Goal: Task Accomplishment & Management: Complete application form

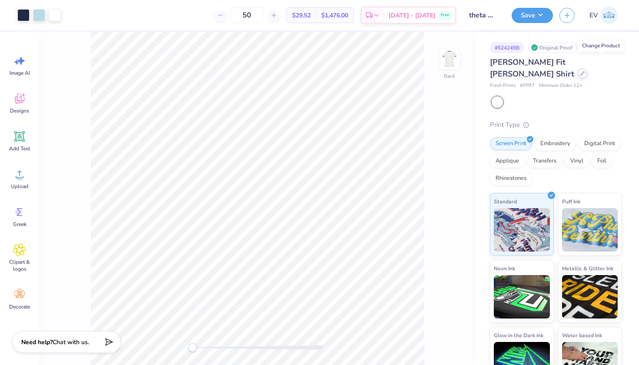
click at [585, 71] on icon at bounding box center [583, 73] width 4 height 4
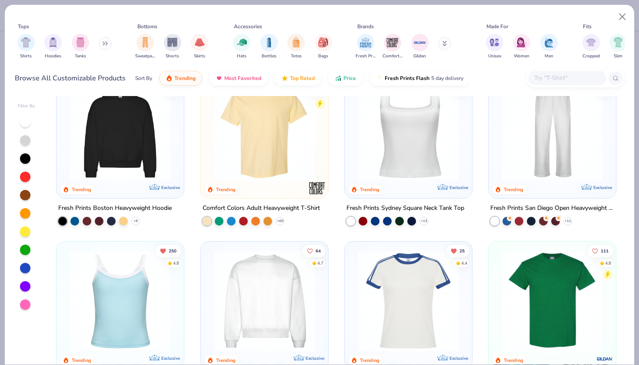
scroll to position [322, 0]
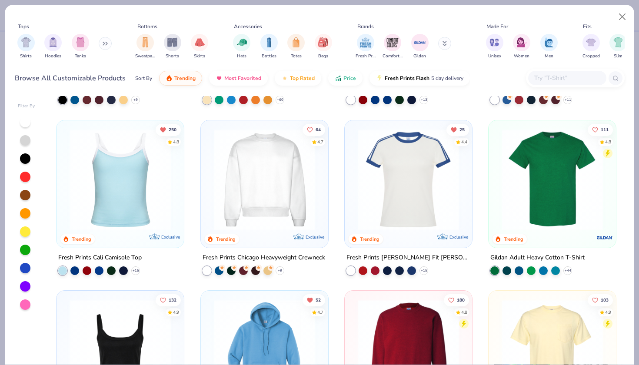
click at [401, 208] on img at bounding box center [409, 179] width 110 height 101
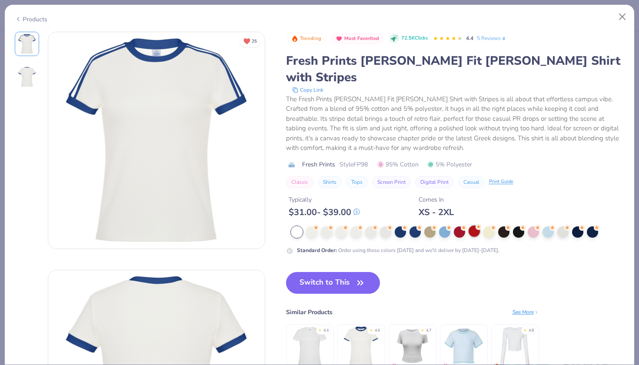
drag, startPoint x: 486, startPoint y: 212, endPoint x: 480, endPoint y: 214, distance: 5.8
click at [486, 227] on div at bounding box center [489, 232] width 11 height 11
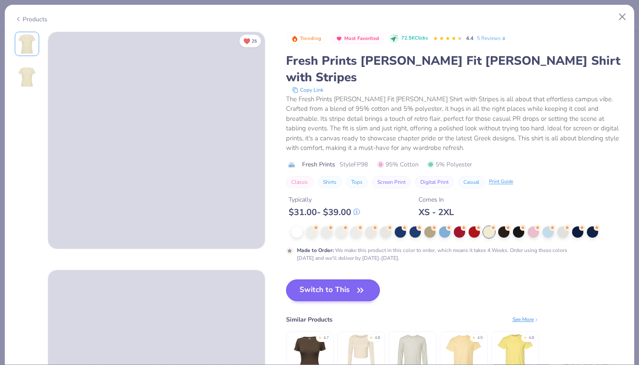
click at [332, 280] on button "Switch to This" at bounding box center [333, 291] width 94 height 22
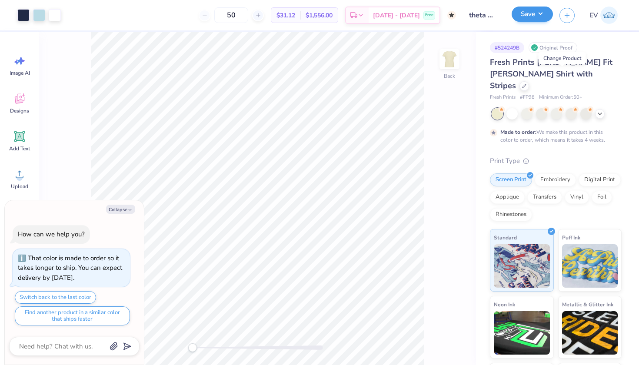
click at [532, 17] on button "Save" at bounding box center [532, 14] width 41 height 15
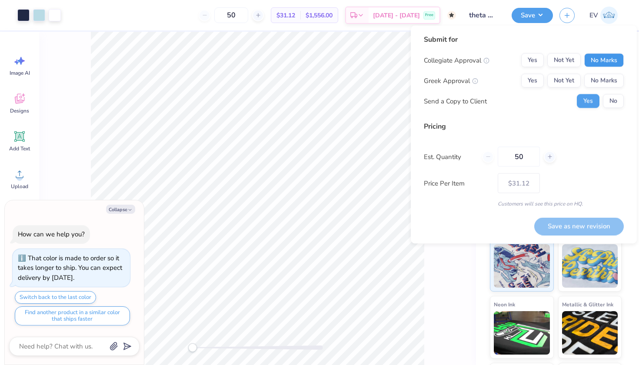
click at [600, 63] on button "No Marks" at bounding box center [605, 60] width 40 height 14
click at [575, 78] on button "Not Yet" at bounding box center [564, 81] width 33 height 14
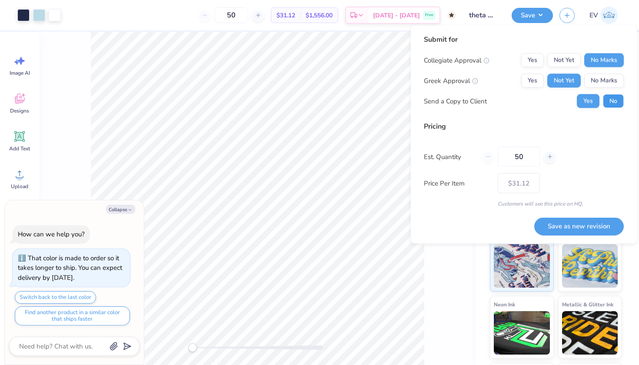
click at [608, 96] on button "No" at bounding box center [613, 101] width 21 height 14
click at [567, 221] on button "Save as new revision" at bounding box center [579, 226] width 90 height 18
type textarea "x"
type input "– –"
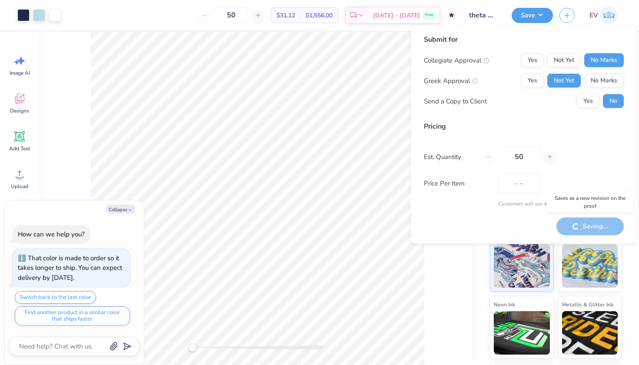
type textarea "x"
type input "$31.12"
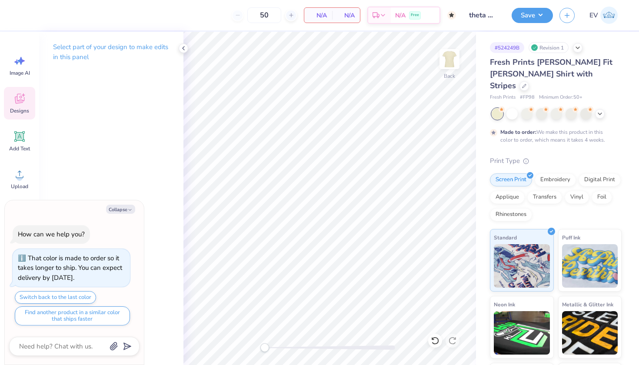
click at [19, 109] on span "Designs" at bounding box center [19, 110] width 19 height 7
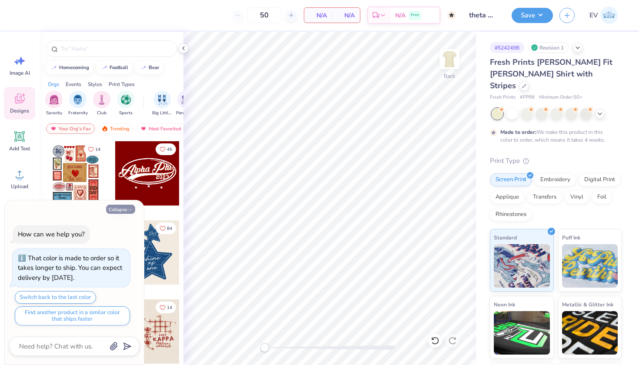
click at [120, 211] on button "Collapse" at bounding box center [120, 209] width 29 height 9
type textarea "x"
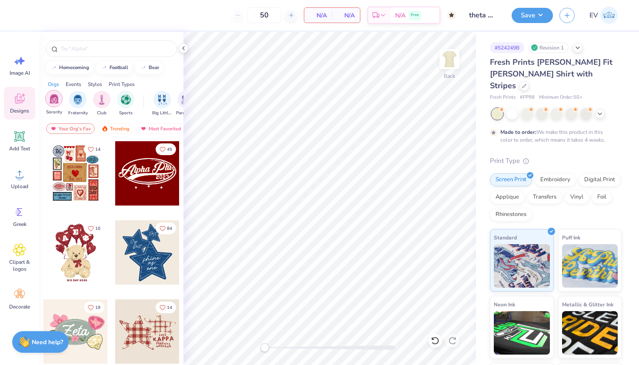
click at [49, 96] on img "filter for Sorority" at bounding box center [54, 99] width 10 height 10
click at [49, 100] on img "filter for Game Day" at bounding box center [50, 99] width 10 height 10
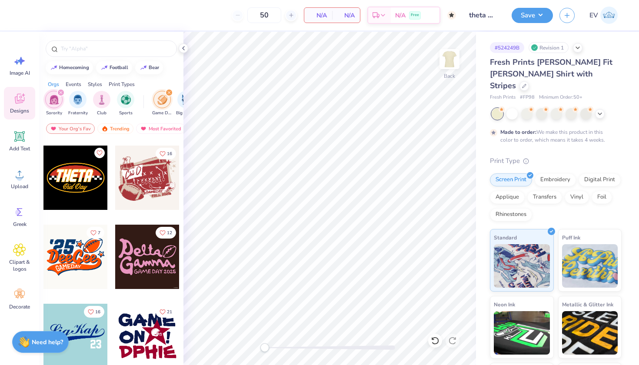
scroll to position [0, 0]
click at [167, 94] on icon "filter for Game Day" at bounding box center [168, 92] width 3 height 3
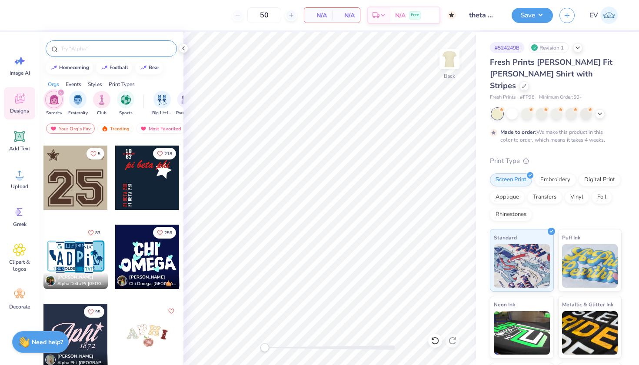
click at [116, 49] on input "text" at bounding box center [115, 48] width 111 height 9
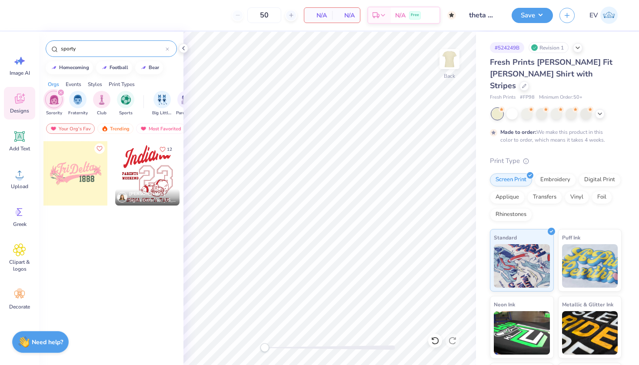
type input "sport"
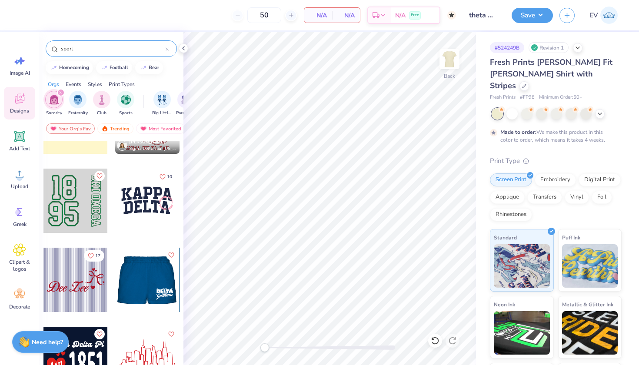
scroll to position [26, 0]
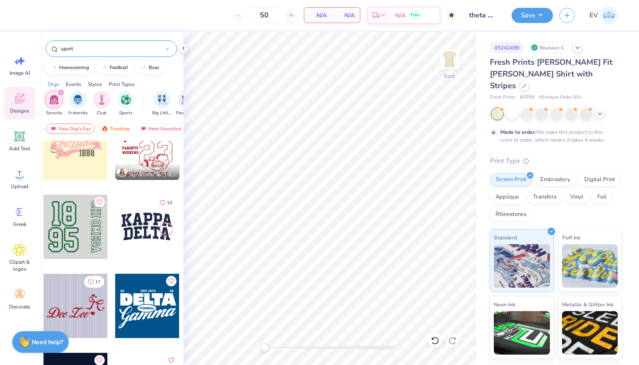
click at [168, 49] on icon at bounding box center [167, 48] width 3 height 3
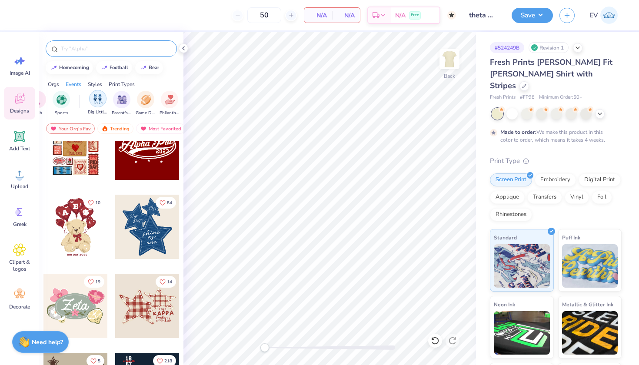
scroll to position [0, 77]
click at [131, 99] on img "filter for Game Day" at bounding box center [134, 99] width 10 height 10
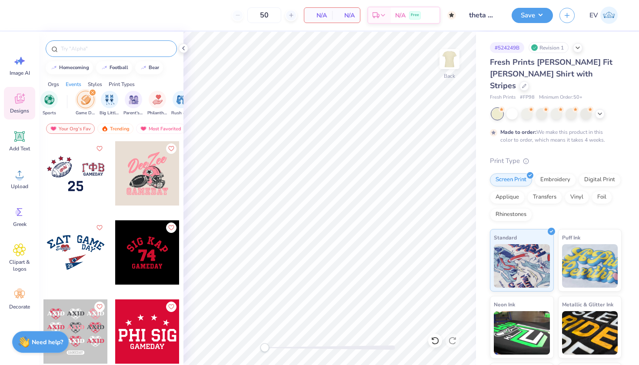
scroll to position [0, 0]
click at [23, 177] on icon at bounding box center [19, 174] width 13 height 13
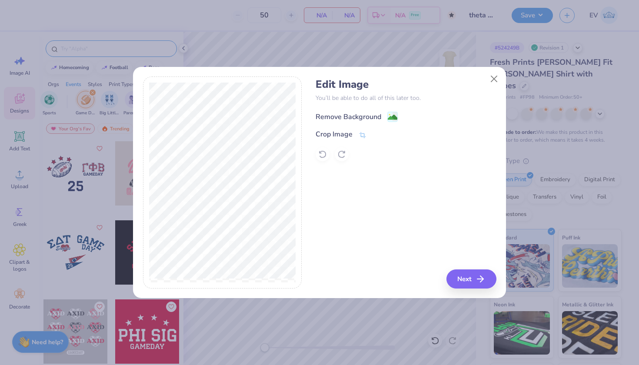
click at [366, 117] on div "Remove Background" at bounding box center [349, 117] width 66 height 10
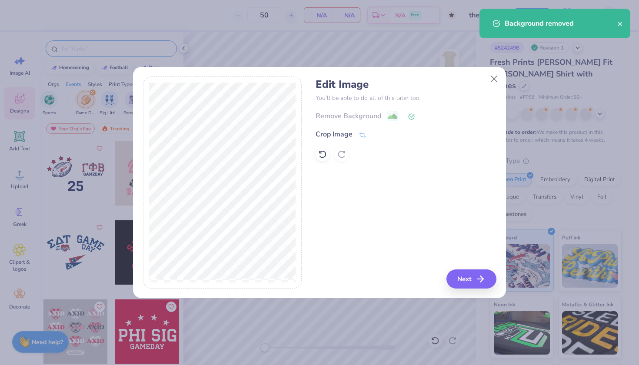
click at [472, 283] on button "Next" at bounding box center [472, 279] width 50 height 19
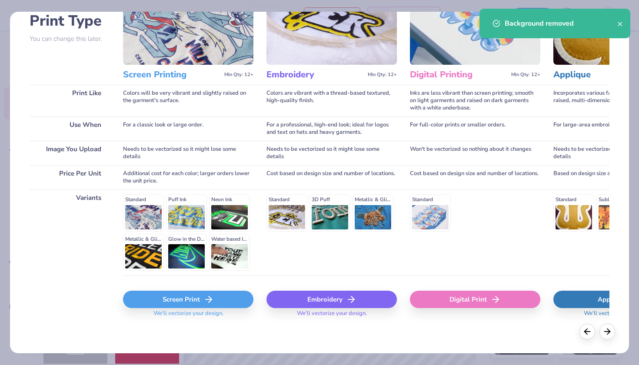
scroll to position [68, 0]
click at [169, 305] on div "Screen Print" at bounding box center [188, 299] width 130 height 17
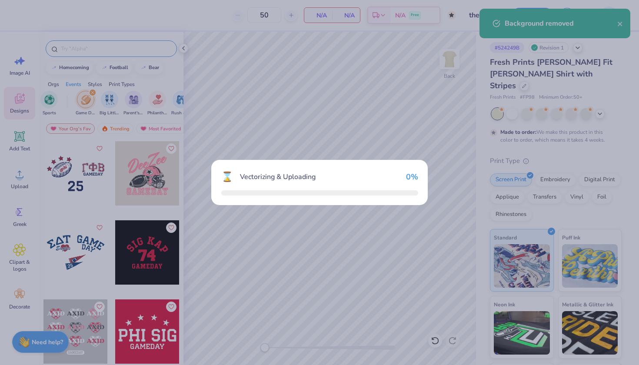
scroll to position [0, 0]
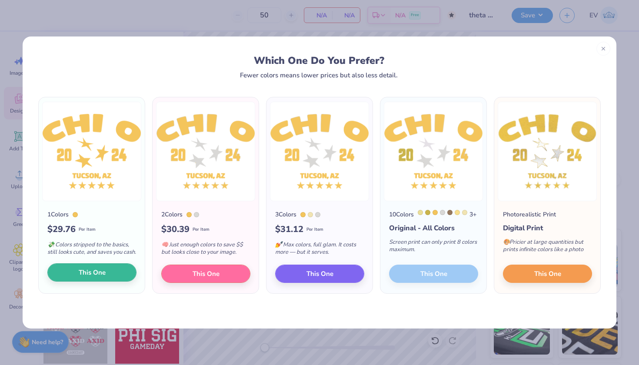
click at [109, 278] on button "This One" at bounding box center [91, 273] width 89 height 18
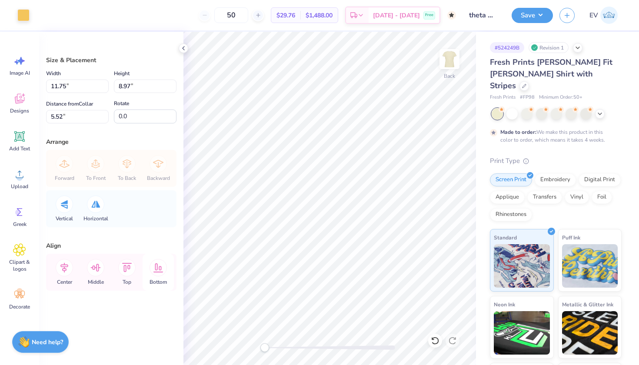
type input "9.38"
type input "7.16"
type input "7.32"
click at [21, 11] on div at bounding box center [23, 14] width 12 height 12
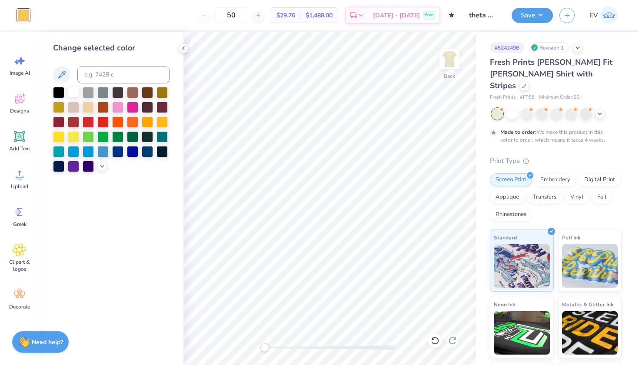
click at [71, 92] on div at bounding box center [73, 91] width 11 height 11
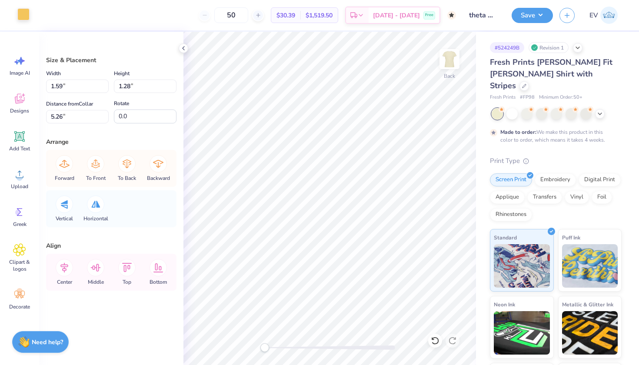
click at [21, 15] on div at bounding box center [23, 14] width 12 height 12
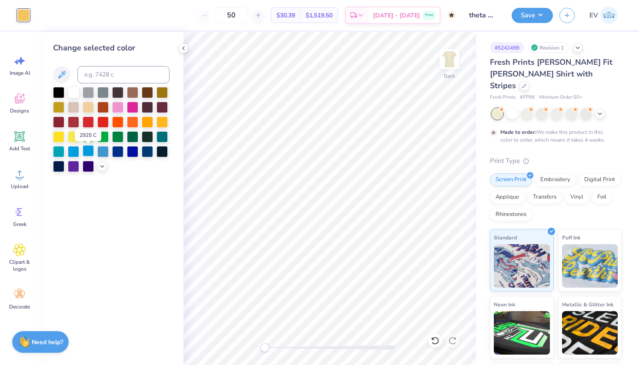
click at [89, 151] on div at bounding box center [88, 150] width 11 height 11
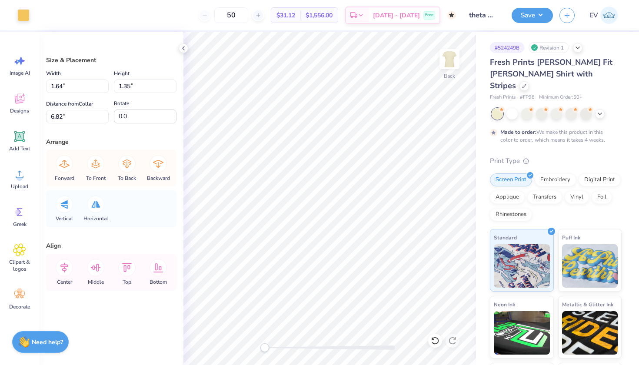
click at [31, 23] on div "Art colors 50 $31.12 Per Item $1,556.00 Total Est. Delivery [DATE] - [DATE] Fre…" at bounding box center [319, 15] width 639 height 30
click at [27, 19] on div at bounding box center [23, 14] width 12 height 12
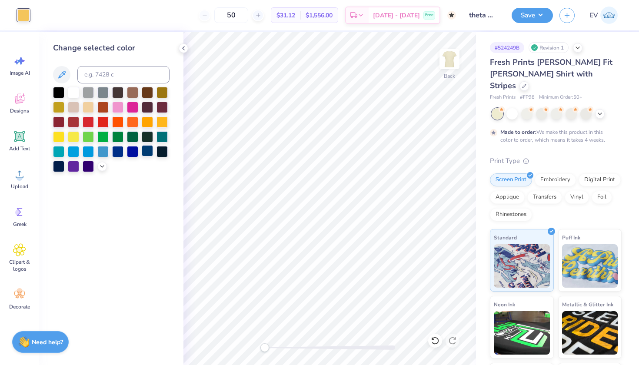
click at [147, 153] on div at bounding box center [147, 150] width 11 height 11
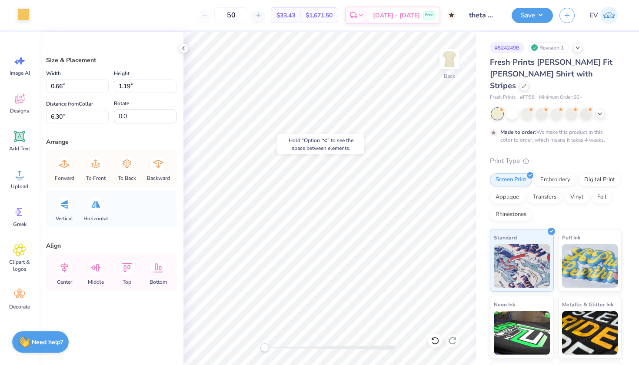
click at [29, 13] on div at bounding box center [23, 14] width 12 height 12
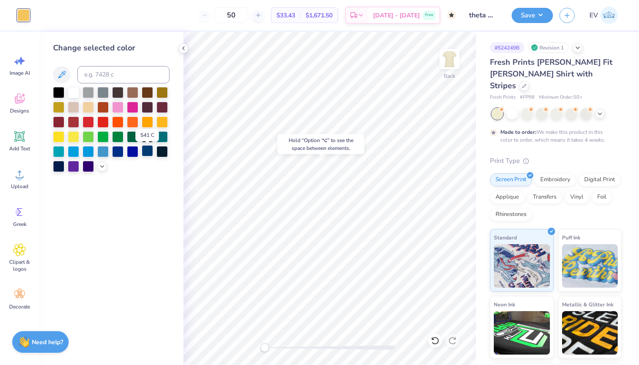
click at [149, 156] on div at bounding box center [147, 150] width 11 height 11
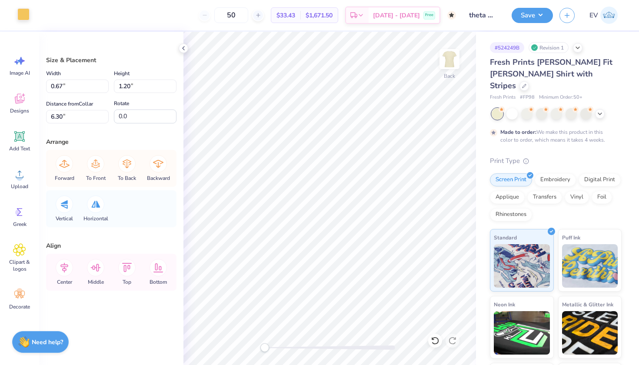
click at [22, 16] on div at bounding box center [23, 14] width 12 height 12
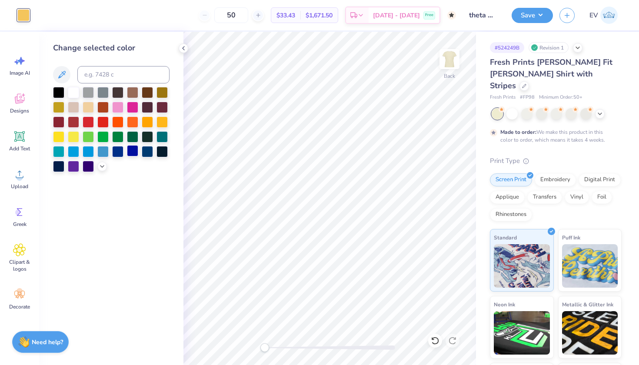
click at [132, 151] on div at bounding box center [132, 150] width 11 height 11
click at [150, 153] on div at bounding box center [147, 150] width 11 height 11
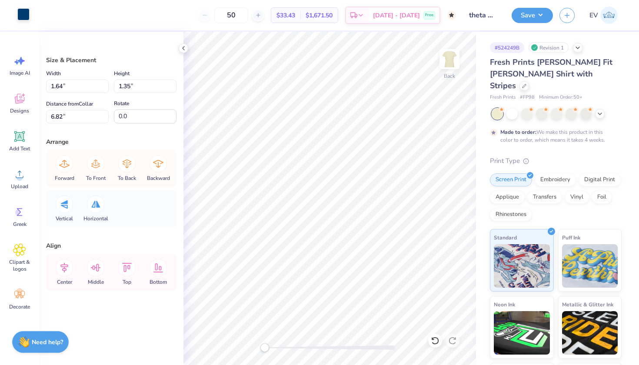
click at [20, 11] on div at bounding box center [23, 14] width 12 height 12
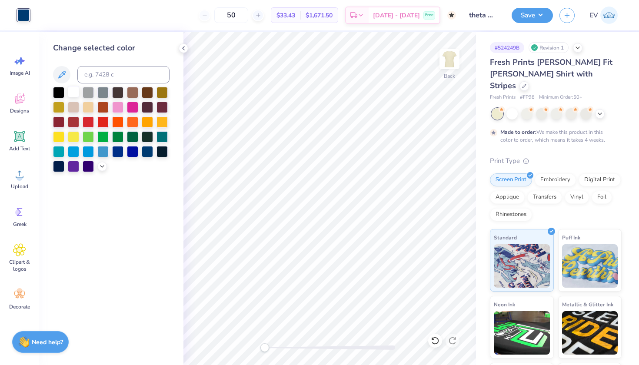
click at [71, 94] on div at bounding box center [73, 91] width 11 height 11
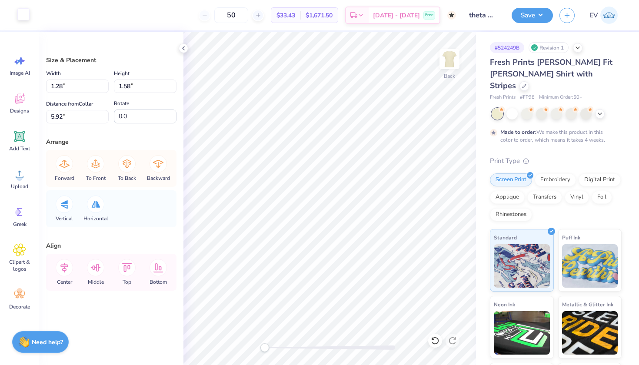
click at [24, 15] on div at bounding box center [23, 14] width 12 height 12
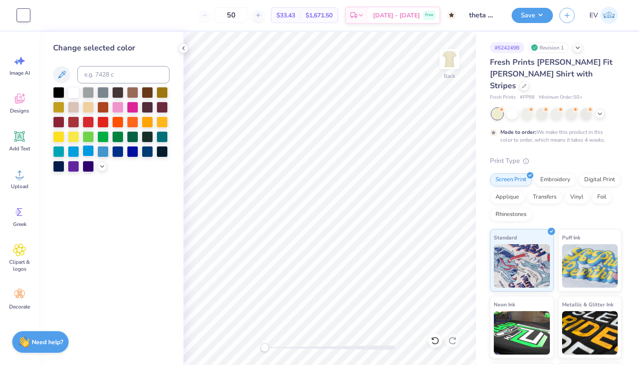
click at [89, 152] on div at bounding box center [88, 150] width 11 height 11
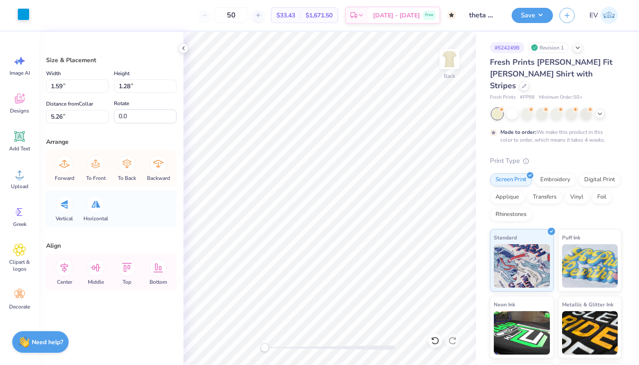
click at [25, 20] on div at bounding box center [23, 14] width 12 height 12
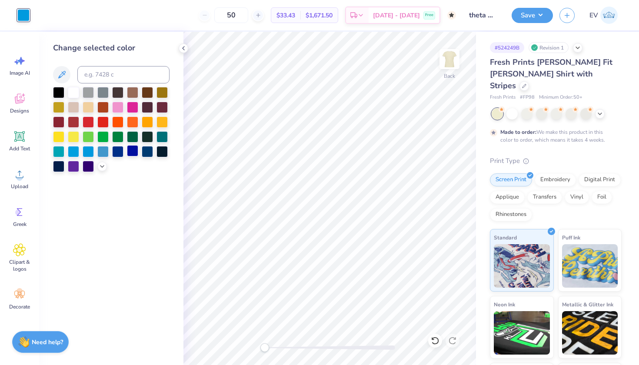
click at [137, 155] on div at bounding box center [132, 150] width 11 height 11
click at [147, 155] on div at bounding box center [147, 150] width 11 height 11
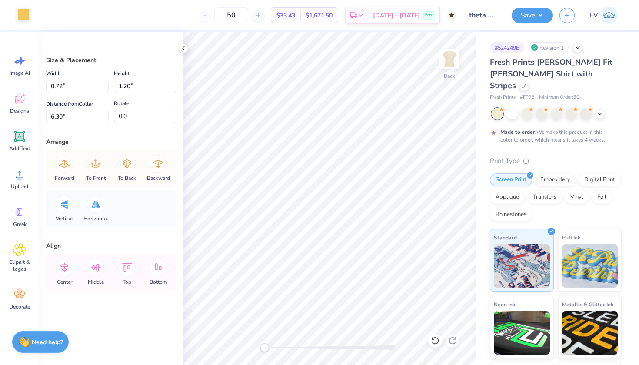
click at [25, 19] on div at bounding box center [23, 14] width 12 height 12
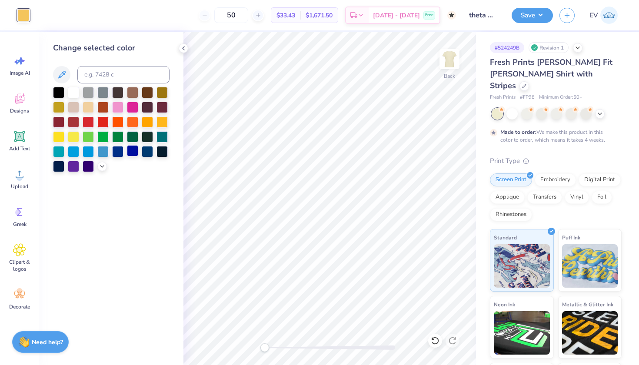
click at [131, 152] on div at bounding box center [132, 150] width 11 height 11
click at [144, 153] on div at bounding box center [147, 150] width 11 height 11
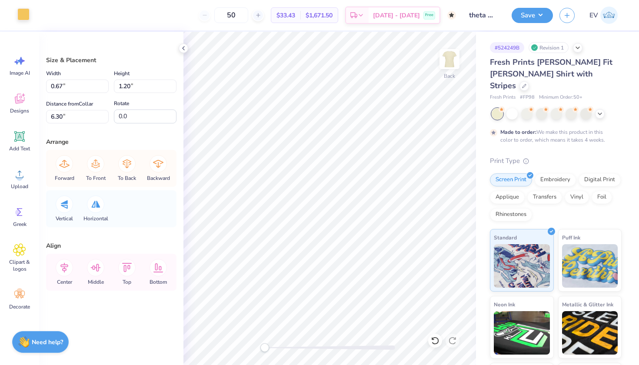
click at [24, 17] on div at bounding box center [23, 14] width 12 height 12
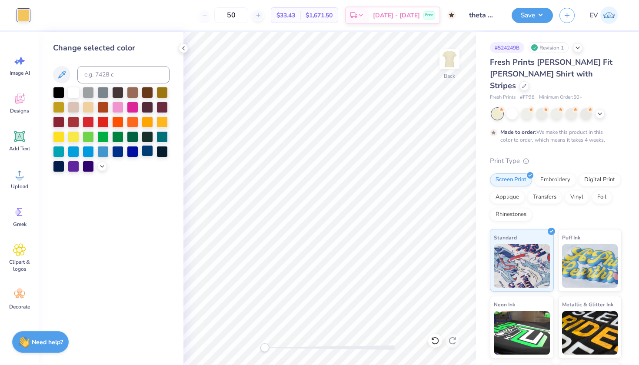
click at [150, 153] on div at bounding box center [147, 150] width 11 height 11
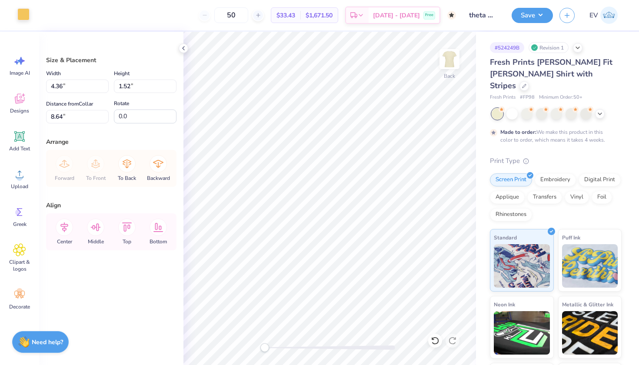
click at [23, 16] on div at bounding box center [23, 14] width 12 height 12
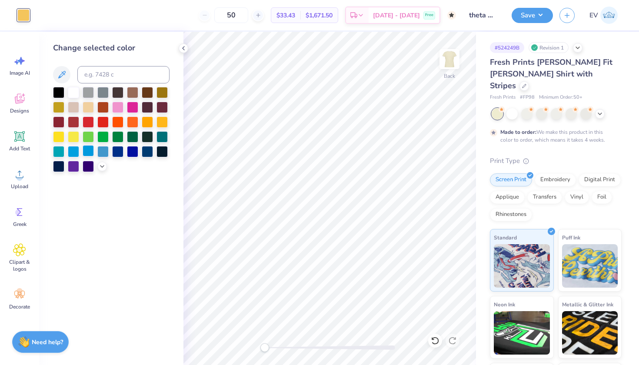
click at [91, 148] on div at bounding box center [88, 150] width 11 height 11
click at [70, 95] on div at bounding box center [73, 91] width 11 height 11
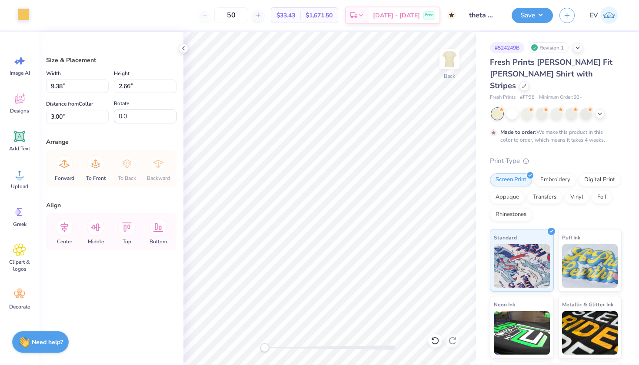
click at [23, 15] on div at bounding box center [23, 14] width 12 height 12
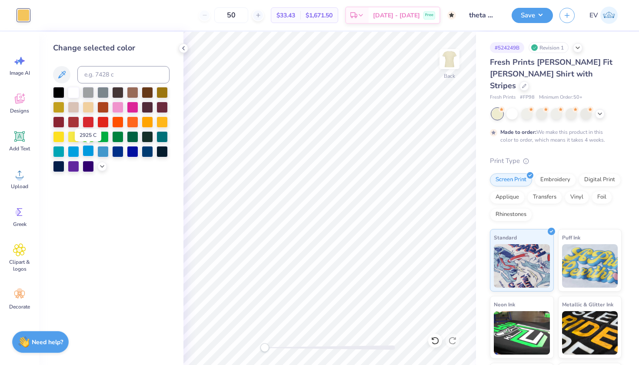
click at [90, 153] on div at bounding box center [88, 150] width 11 height 11
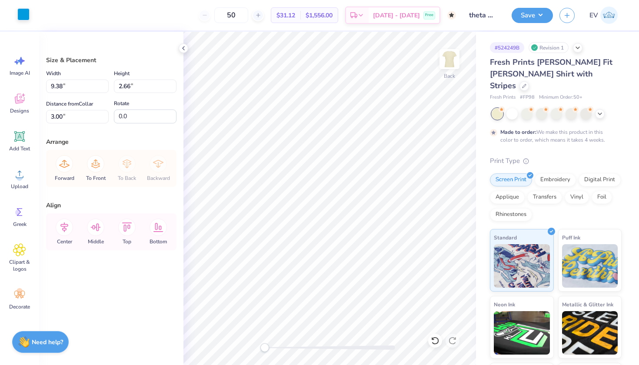
click at [28, 16] on div at bounding box center [23, 14] width 12 height 12
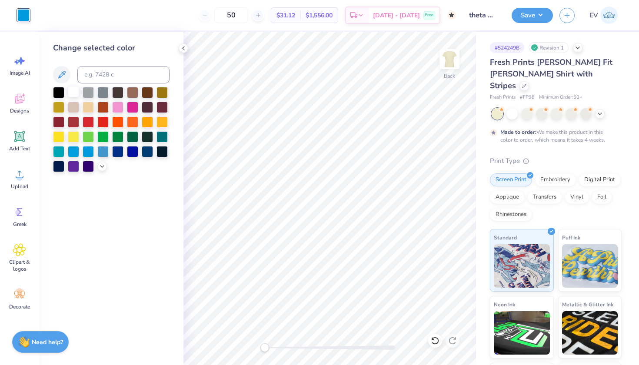
click at [78, 94] on div at bounding box center [73, 91] width 11 height 11
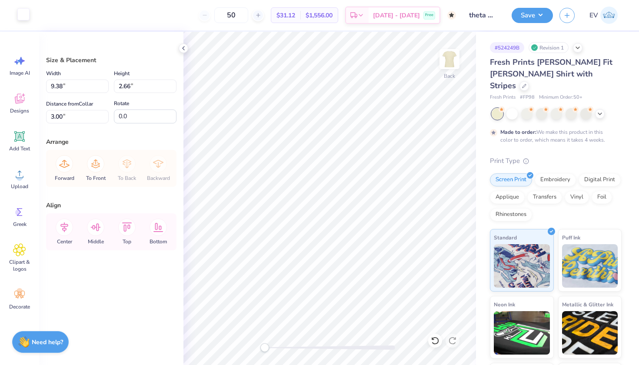
click at [25, 19] on div at bounding box center [23, 14] width 12 height 12
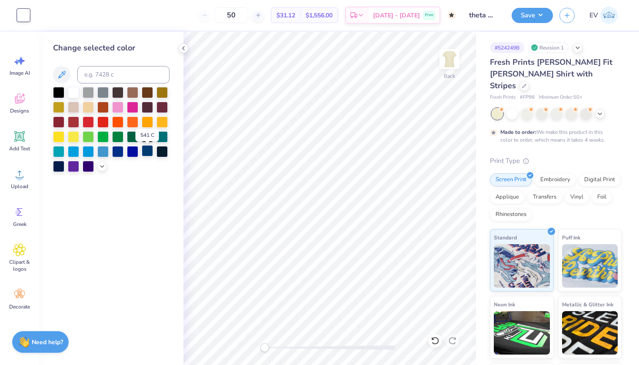
click at [150, 155] on div at bounding box center [147, 150] width 11 height 11
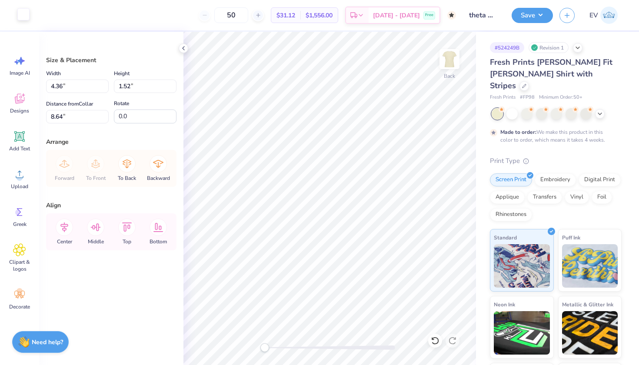
click at [24, 16] on div at bounding box center [23, 14] width 12 height 12
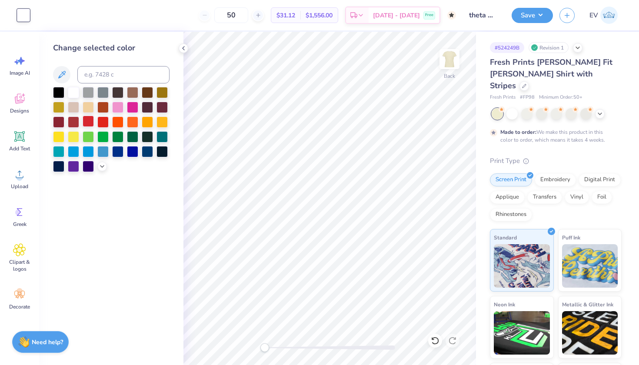
click at [91, 123] on div at bounding box center [88, 121] width 11 height 11
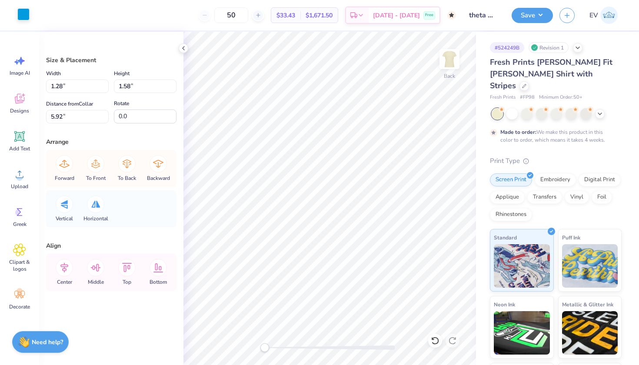
click at [21, 17] on div at bounding box center [23, 14] width 12 height 12
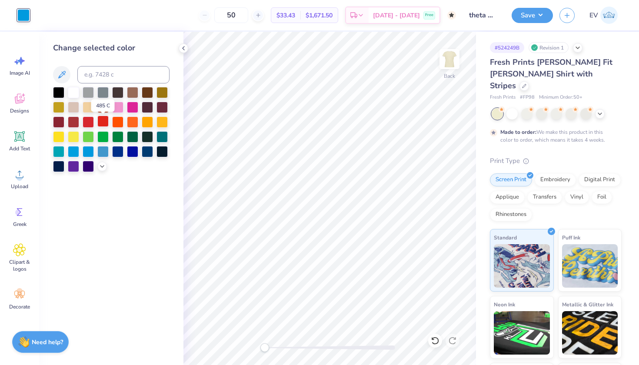
click at [105, 123] on div at bounding box center [102, 121] width 11 height 11
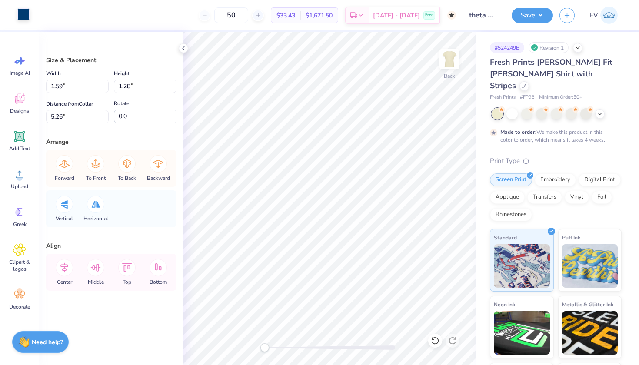
click at [27, 20] on div at bounding box center [23, 14] width 12 height 12
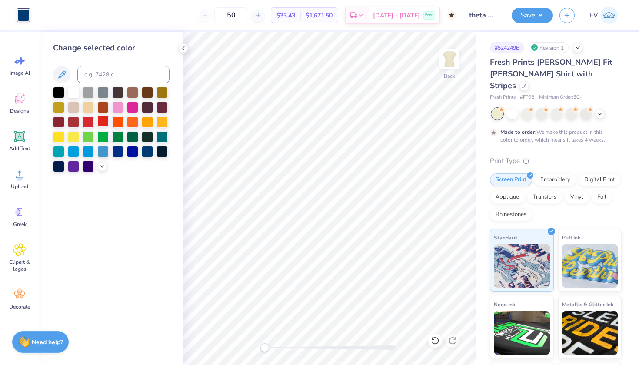
click at [109, 125] on div at bounding box center [102, 121] width 11 height 11
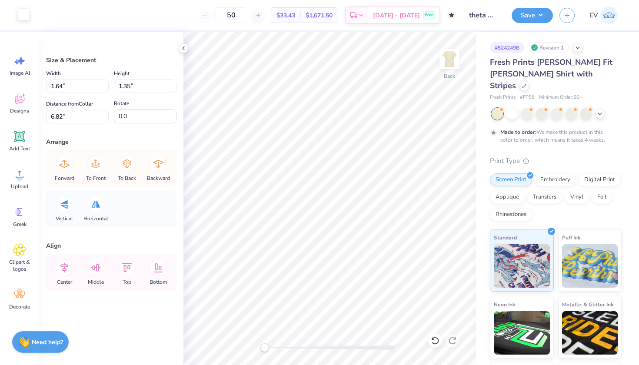
click at [20, 19] on div at bounding box center [23, 14] width 12 height 12
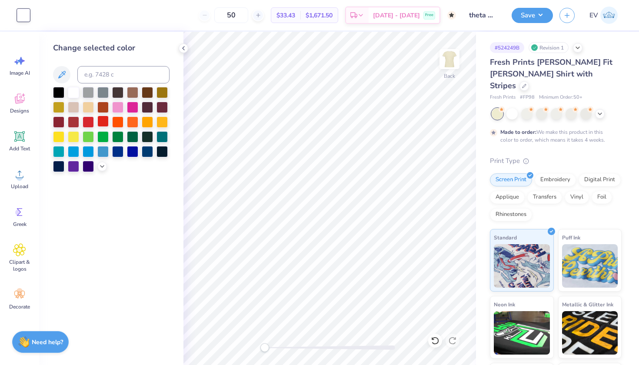
click at [103, 124] on div at bounding box center [102, 121] width 11 height 11
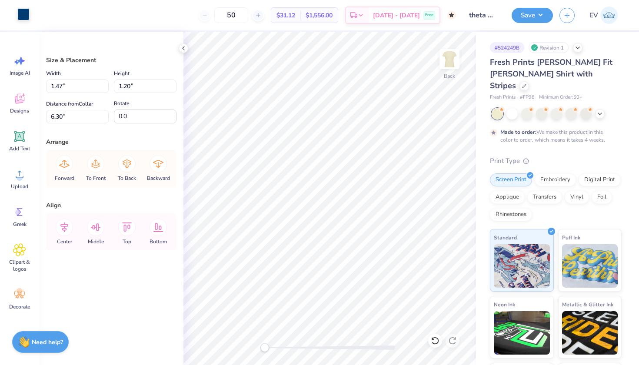
click at [29, 14] on div at bounding box center [23, 14] width 12 height 12
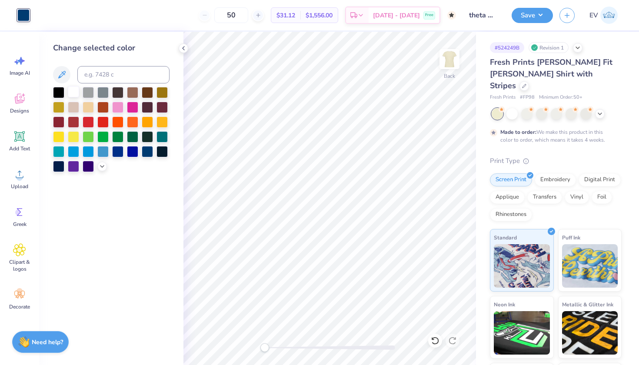
click at [78, 93] on div at bounding box center [73, 91] width 11 height 11
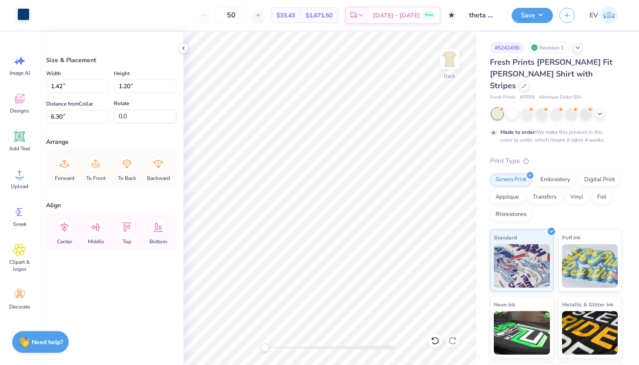
click at [26, 20] on div at bounding box center [23, 14] width 12 height 12
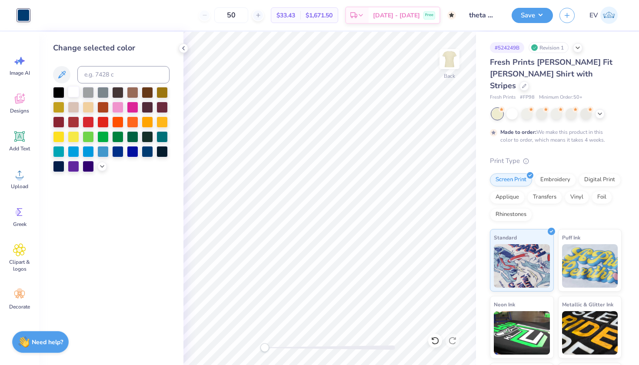
click at [76, 92] on div at bounding box center [73, 91] width 11 height 11
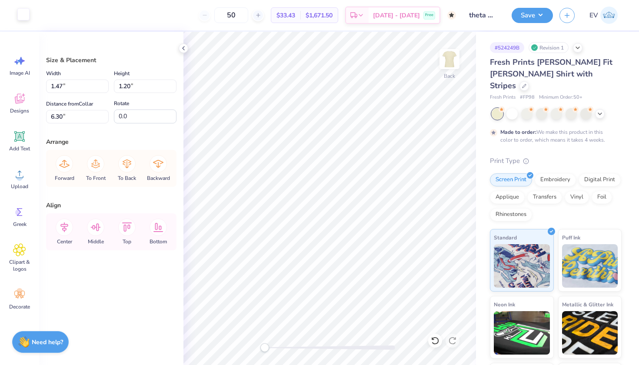
click at [26, 18] on div at bounding box center [23, 14] width 12 height 12
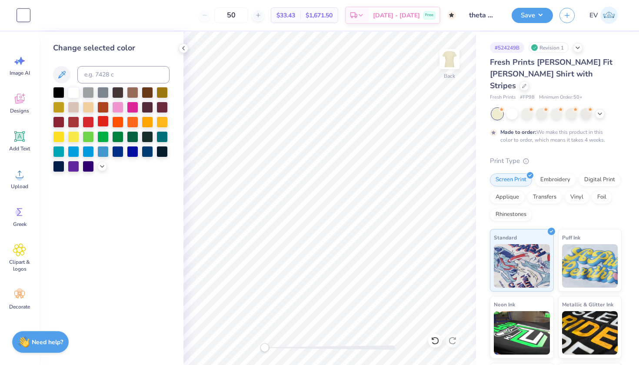
click at [101, 124] on div at bounding box center [102, 121] width 11 height 11
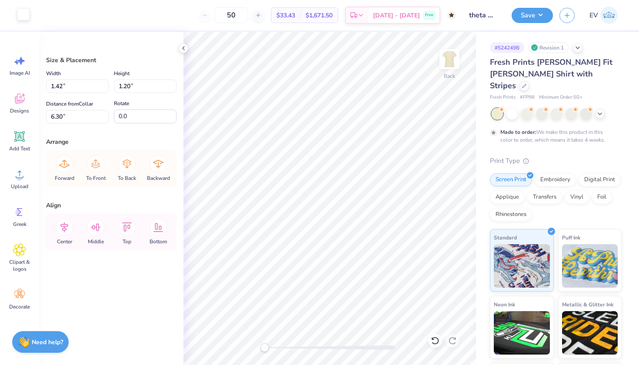
click at [24, 17] on div at bounding box center [23, 14] width 12 height 12
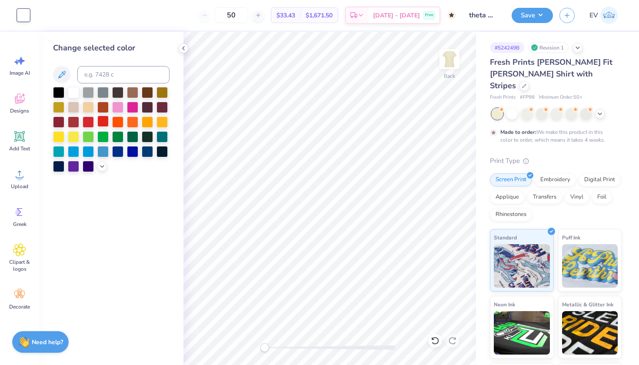
click at [106, 123] on div at bounding box center [102, 121] width 11 height 11
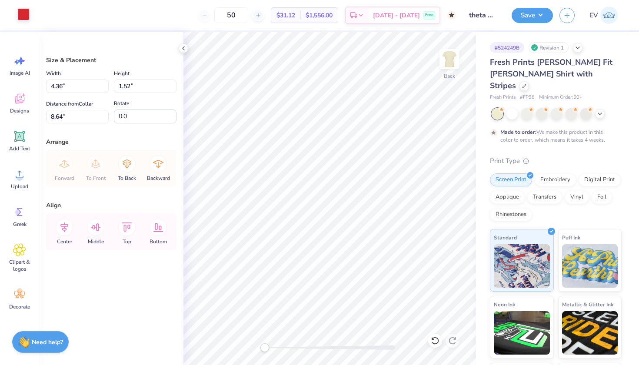
click at [23, 16] on div at bounding box center [23, 14] width 12 height 12
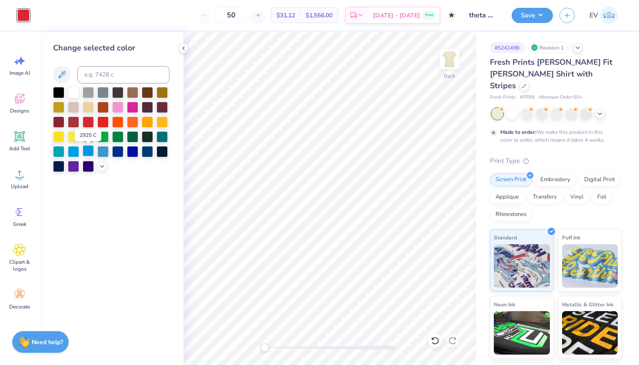
click at [87, 151] on div at bounding box center [88, 150] width 11 height 11
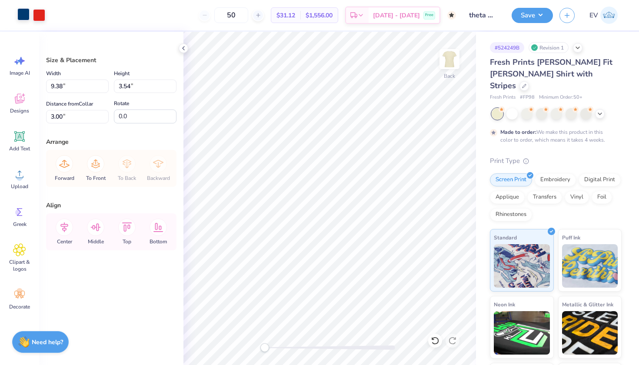
click at [22, 18] on div at bounding box center [23, 14] width 12 height 12
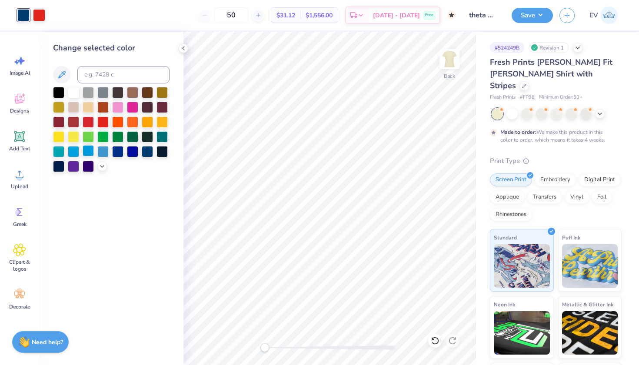
click at [88, 154] on div at bounding box center [88, 150] width 11 height 11
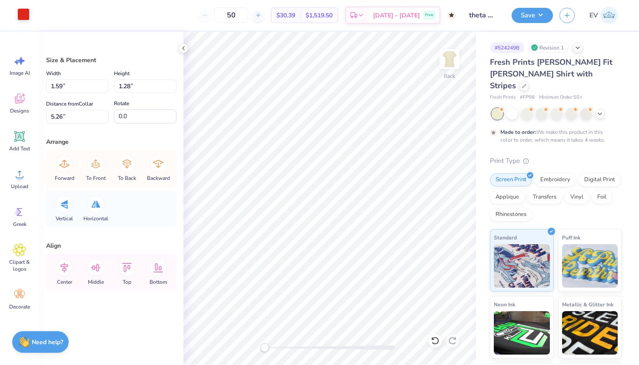
click at [27, 14] on div at bounding box center [23, 14] width 12 height 12
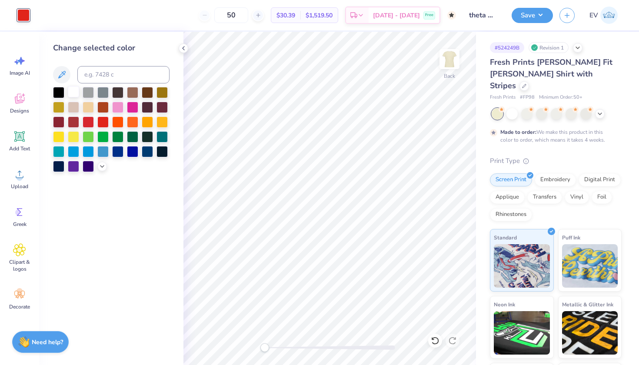
click at [73, 94] on div at bounding box center [73, 91] width 11 height 11
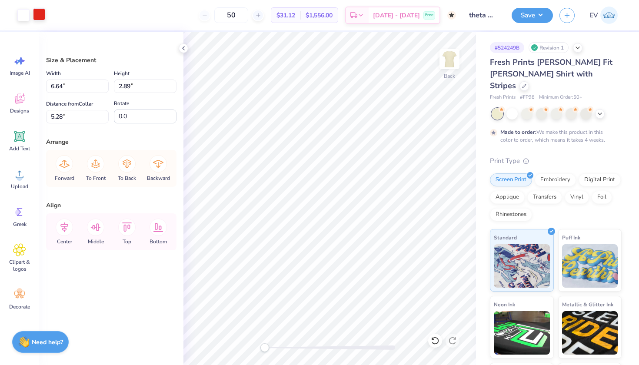
click at [38, 19] on div at bounding box center [39, 14] width 12 height 12
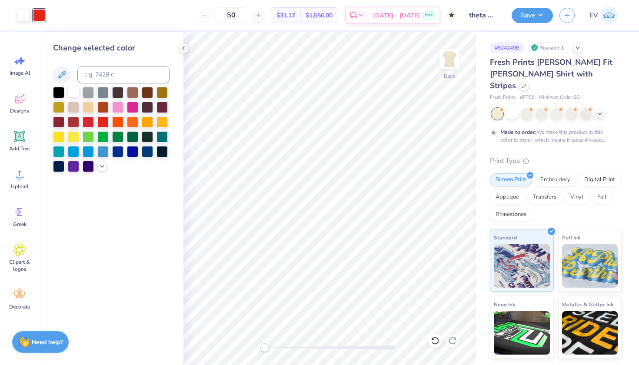
click at [71, 91] on div at bounding box center [73, 91] width 11 height 11
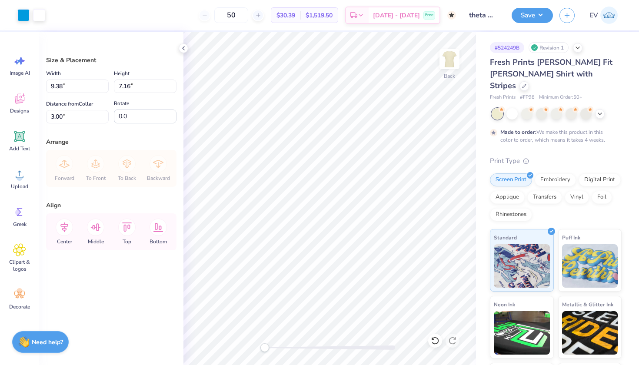
type input "8.22"
type input "6.28"
type input "3.00"
click at [21, 18] on div at bounding box center [23, 14] width 12 height 12
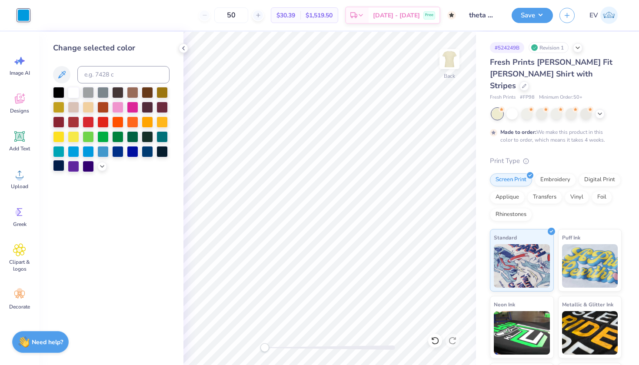
click at [61, 169] on div at bounding box center [58, 165] width 11 height 11
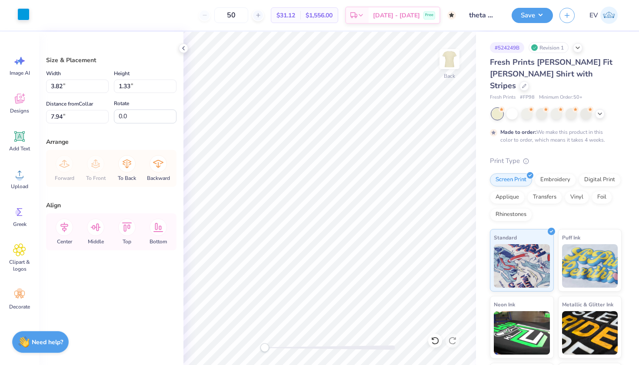
click at [29, 13] on div at bounding box center [23, 14] width 12 height 12
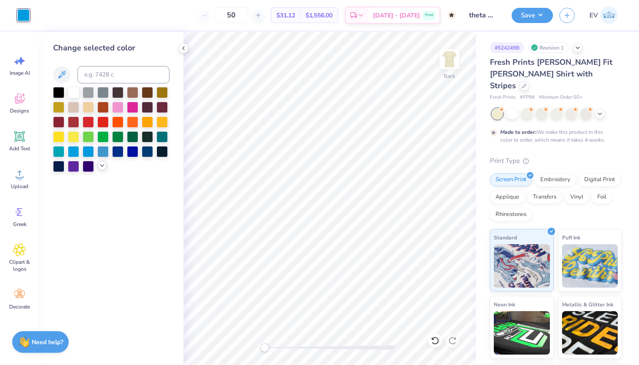
click at [104, 167] on icon at bounding box center [102, 165] width 7 height 7
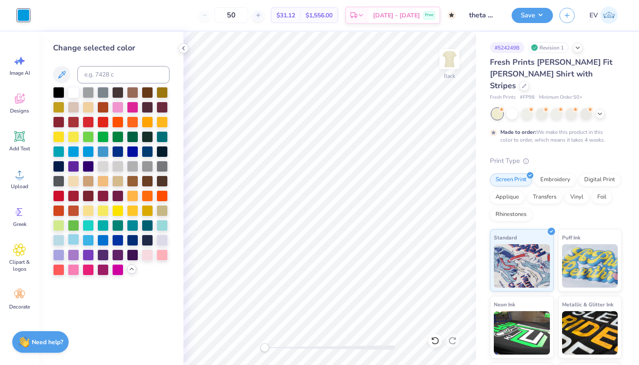
click at [73, 239] on div at bounding box center [73, 239] width 11 height 11
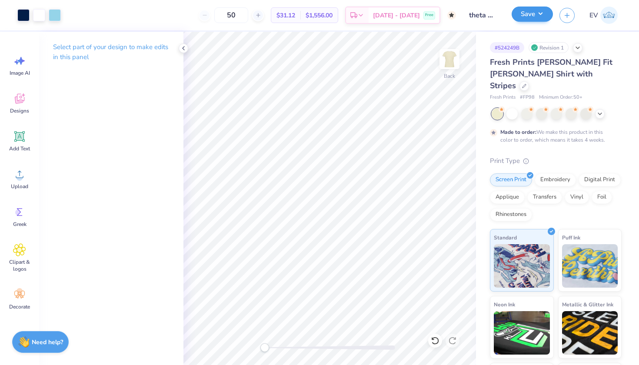
click at [525, 11] on button "Save" at bounding box center [532, 14] width 41 height 15
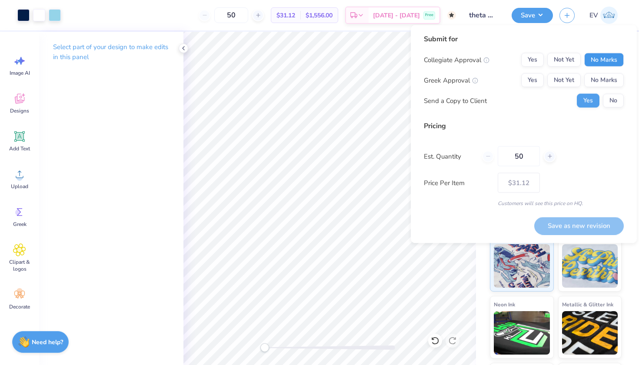
click at [590, 58] on button "No Marks" at bounding box center [605, 60] width 40 height 14
click at [573, 76] on button "Not Yet" at bounding box center [564, 80] width 33 height 14
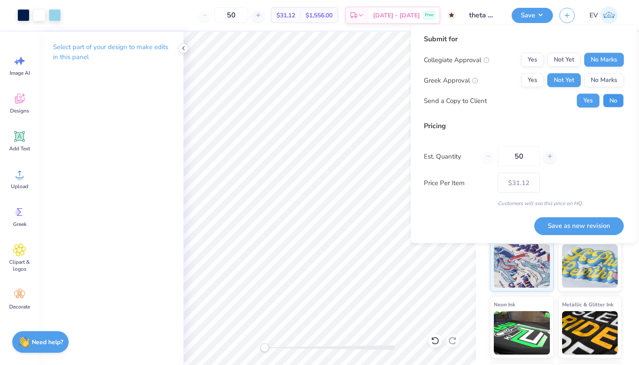
click at [608, 96] on button "No" at bounding box center [613, 101] width 21 height 14
click at [553, 221] on button "Save as new revision" at bounding box center [579, 226] width 90 height 18
type input "$31.12"
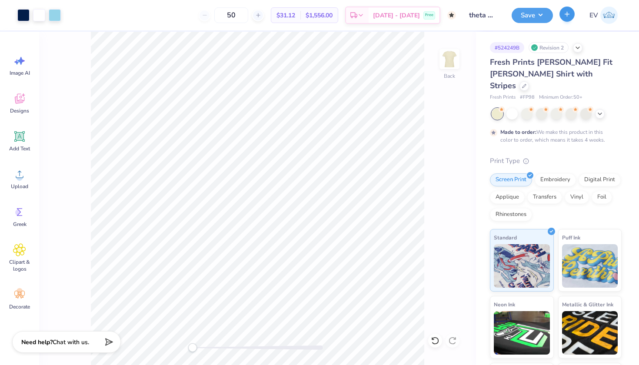
click at [564, 15] on icon "button" at bounding box center [567, 13] width 7 height 7
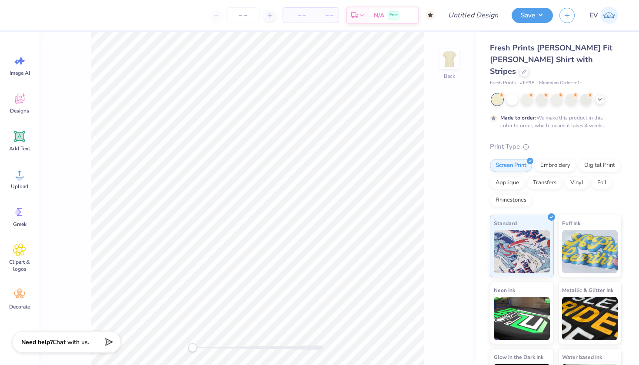
click at [569, 61] on div "Fresh Prints [PERSON_NAME] Fit [PERSON_NAME] Shirt with Stripes" at bounding box center [556, 59] width 132 height 35
click at [527, 69] on icon at bounding box center [524, 71] width 4 height 4
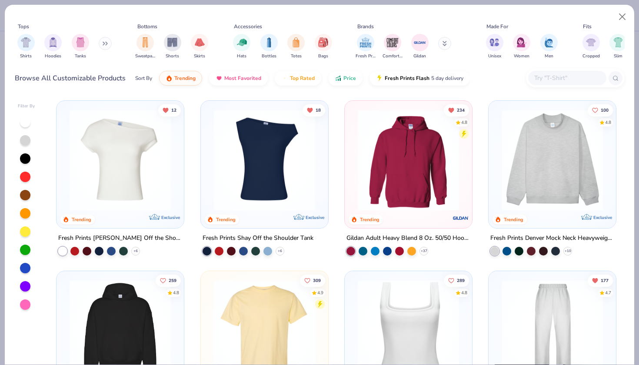
click at [235, 171] on img at bounding box center [265, 160] width 110 height 101
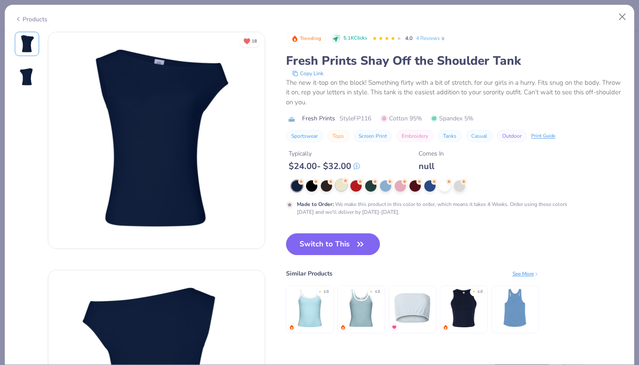
click at [346, 182] on icon at bounding box center [345, 180] width 3 height 3
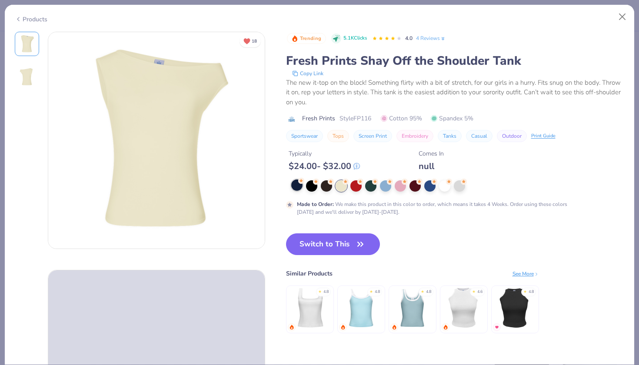
click at [298, 185] on div at bounding box center [296, 185] width 11 height 11
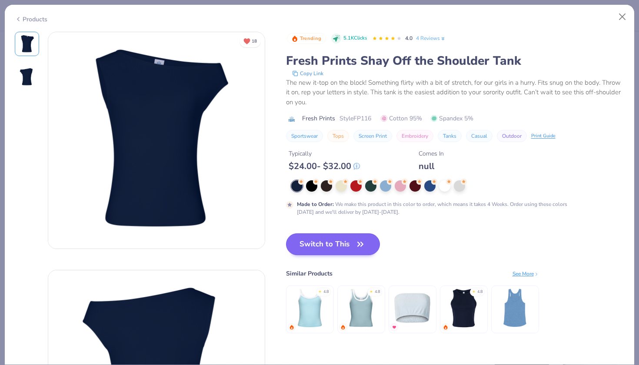
click at [325, 243] on button "Switch to This" at bounding box center [333, 245] width 94 height 22
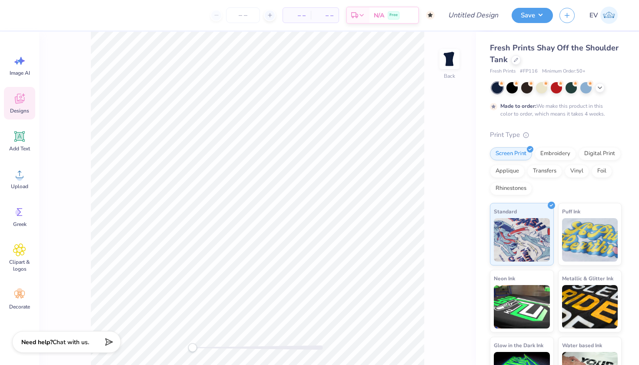
click at [22, 105] on div "Designs" at bounding box center [19, 103] width 31 height 33
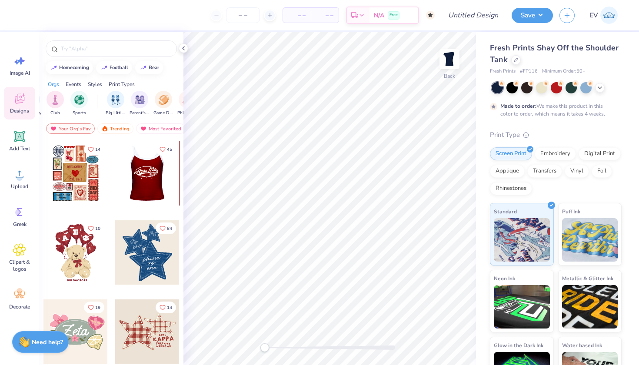
scroll to position [10, 0]
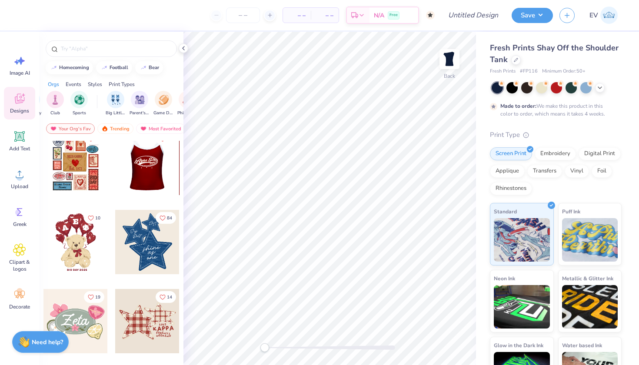
click at [155, 159] on div at bounding box center [147, 163] width 64 height 64
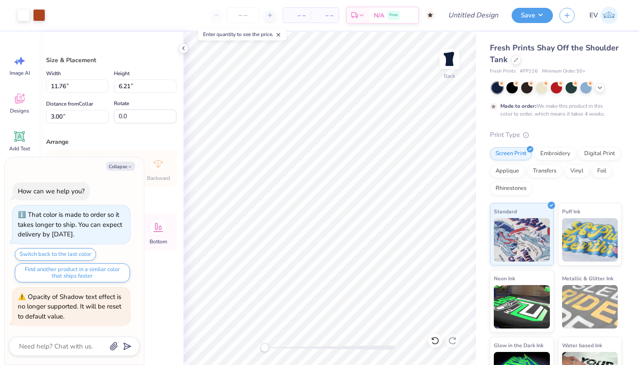
type textarea "x"
type input "8.29"
type input "4.38"
type input "4.84"
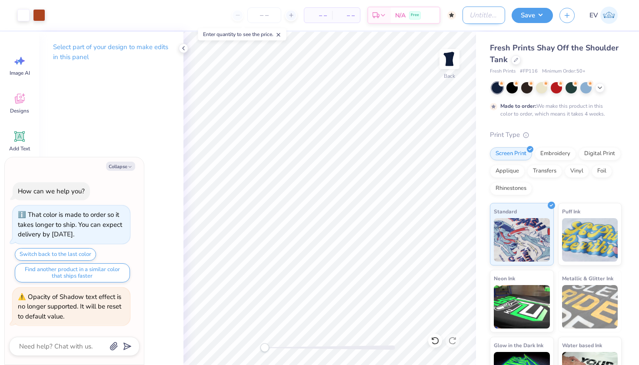
click at [471, 19] on input "Design Title" at bounding box center [484, 15] width 43 height 17
type textarea "x"
type input "t"
type textarea "x"
type input "th"
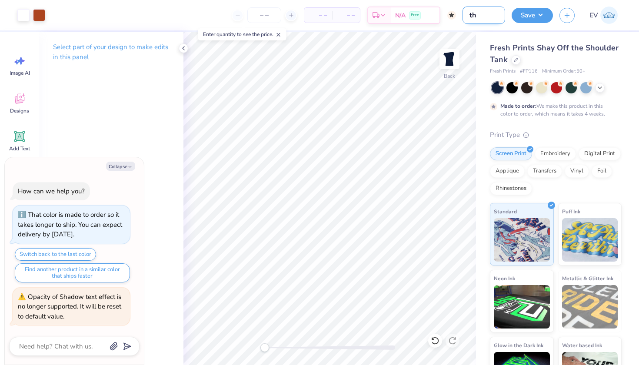
type textarea "x"
type input "the"
type textarea "x"
type input "thet"
type textarea "x"
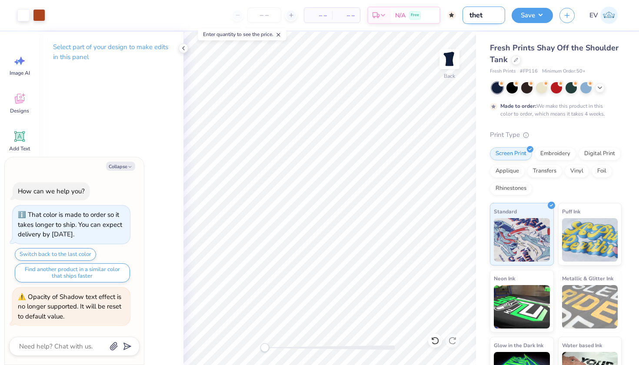
type input "theta"
type textarea "x"
type input "theta"
click at [548, 9] on button "Save" at bounding box center [532, 14] width 41 height 15
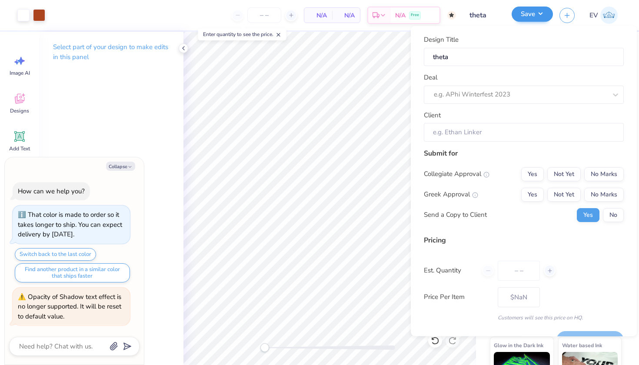
type textarea "x"
type input "0"
click at [570, 96] on div at bounding box center [512, 95] width 156 height 12
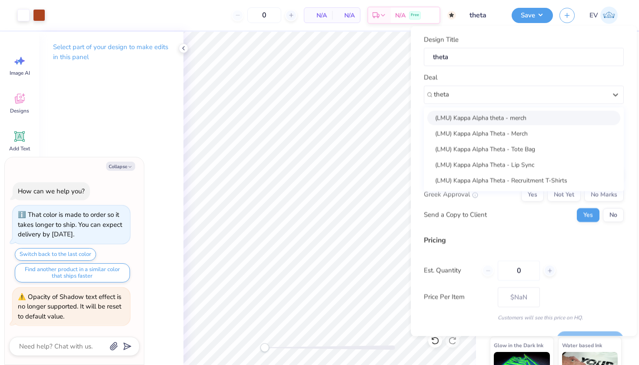
click at [547, 112] on div "(LMU) Kappa Alpha theta - merch" at bounding box center [524, 117] width 193 height 14
type input "theta"
type textarea "x"
type input "[PERSON_NAME]"
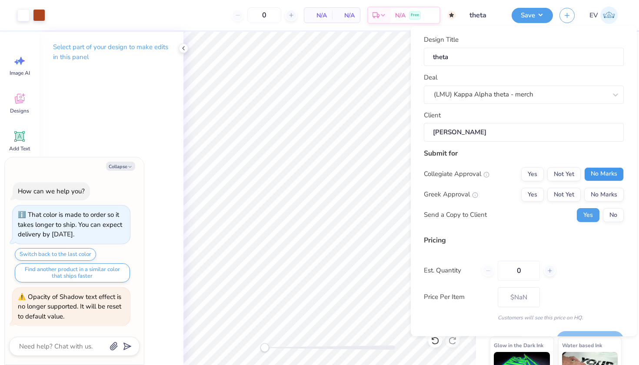
click at [599, 171] on button "No Marks" at bounding box center [605, 174] width 40 height 14
click at [582, 184] on div "Collegiate Approval Yes Not Yet No Marks Greek Approval Yes Not Yet No Marks Se…" at bounding box center [524, 194] width 200 height 55
click at [572, 190] on button "Not Yet" at bounding box center [564, 194] width 33 height 14
click at [614, 217] on button "No" at bounding box center [613, 215] width 21 height 14
type textarea "x"
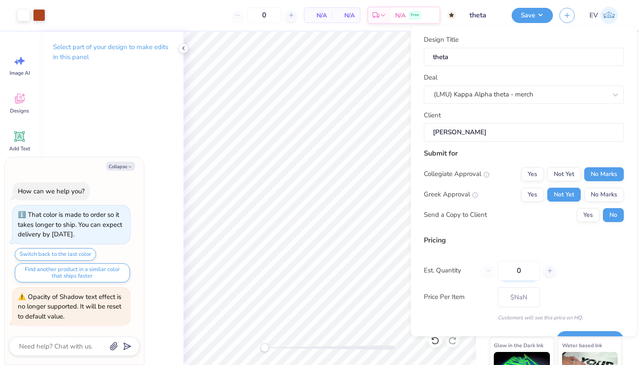
click at [523, 274] on input "0" at bounding box center [519, 271] width 42 height 20
type input "050"
type textarea "x"
type input "50"
type input "– –"
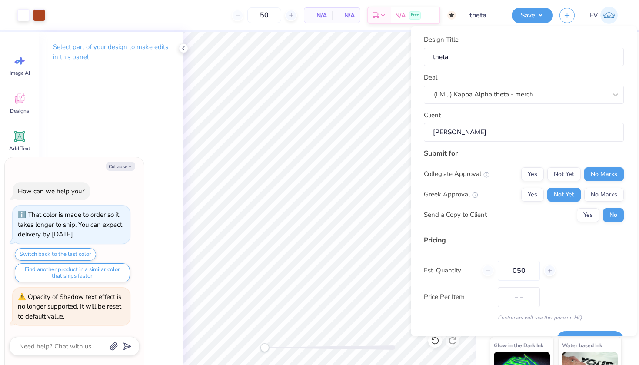
type textarea "x"
type input "$27.01"
type input "050"
click at [557, 262] on div "Est. Quantity 050" at bounding box center [524, 271] width 200 height 20
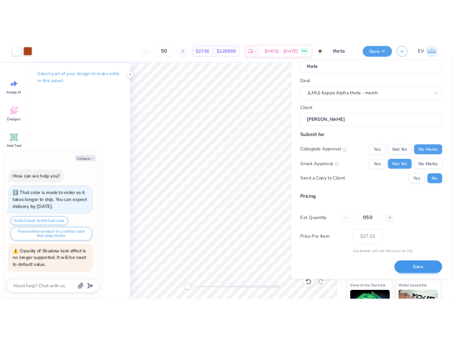
scroll to position [20, 0]
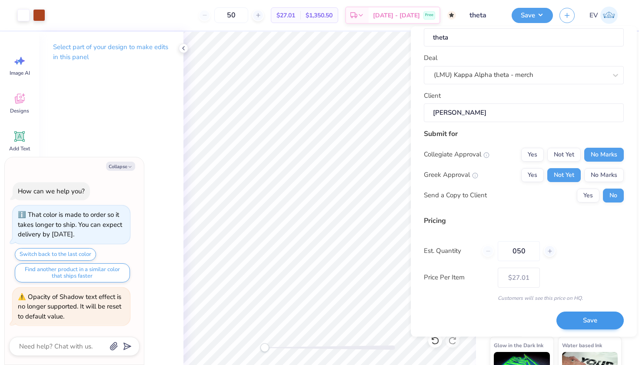
click at [575, 314] on button "Save" at bounding box center [590, 321] width 67 height 18
type textarea "x"
type input "– –"
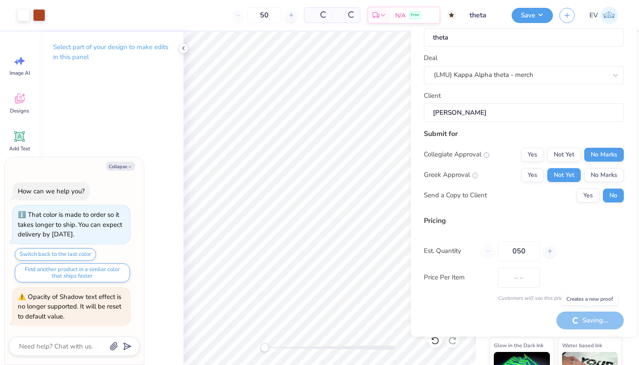
type textarea "x"
type input "$27.01"
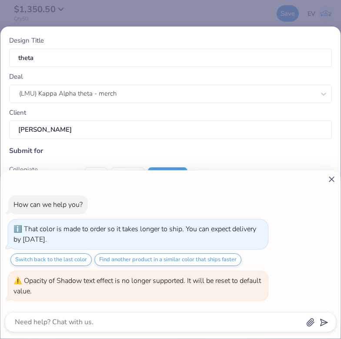
type textarea "x"
type input "– –"
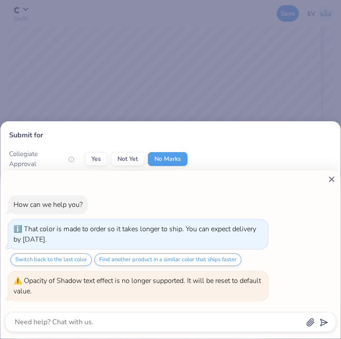
type textarea "x"
type input "$22.77"
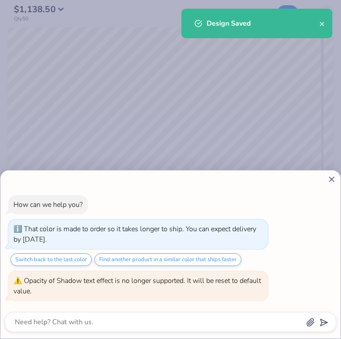
click at [333, 178] on line at bounding box center [331, 179] width 5 height 5
type textarea "x"
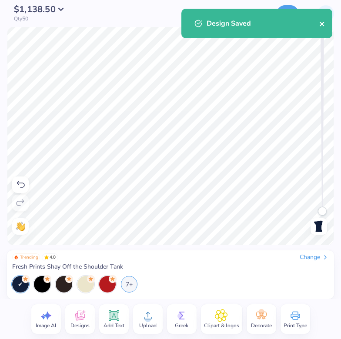
click at [324, 23] on icon "close" at bounding box center [322, 23] width 6 height 7
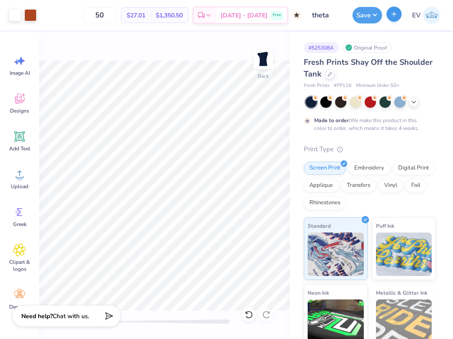
click at [397, 15] on icon "button" at bounding box center [393, 13] width 7 height 7
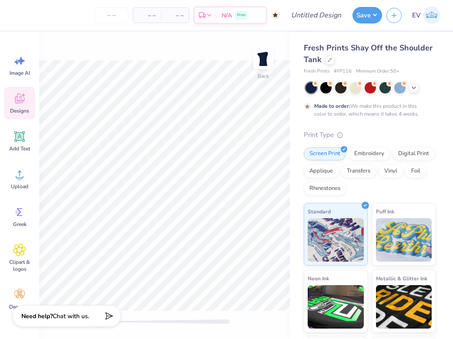
click at [26, 99] on icon at bounding box center [19, 98] width 13 height 13
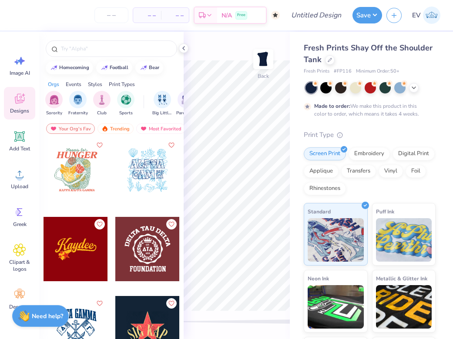
scroll to position [3168, 0]
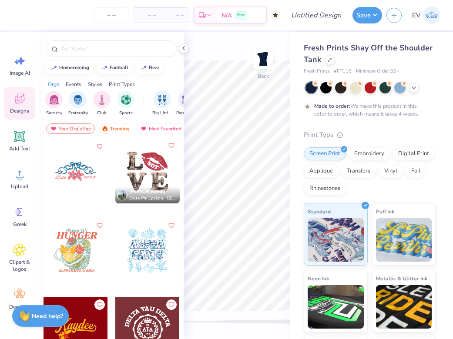
click at [170, 146] on icon "Like" at bounding box center [171, 146] width 6 height 6
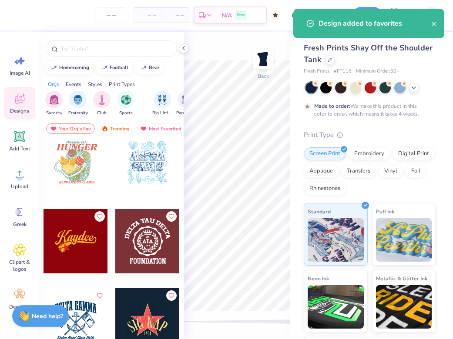
scroll to position [3223, 0]
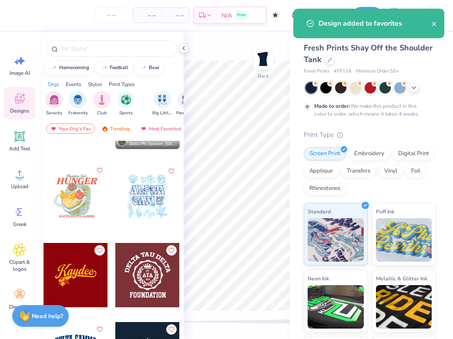
click at [100, 170] on icon "Like" at bounding box center [99, 170] width 6 height 6
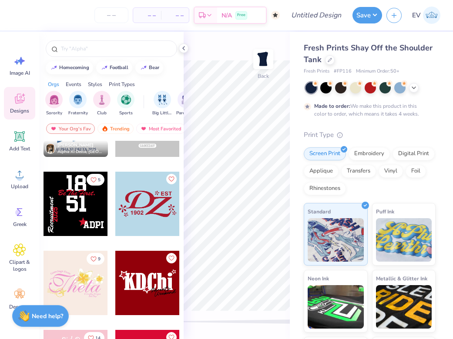
scroll to position [6215, 0]
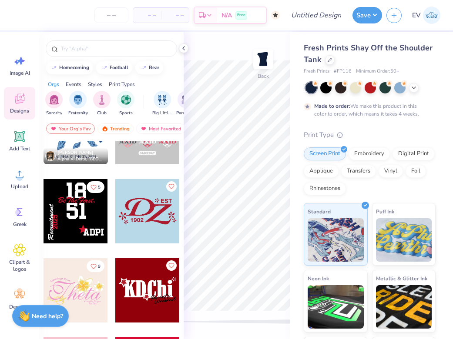
click at [84, 217] on div at bounding box center [75, 211] width 64 height 64
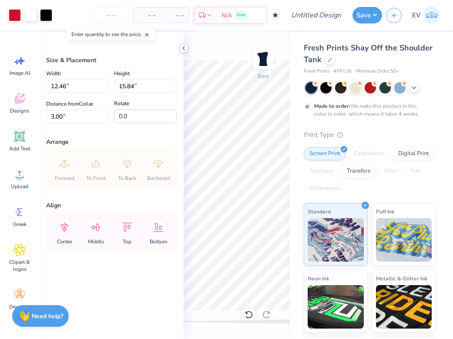
click at [182, 46] on icon at bounding box center [183, 48] width 7 height 7
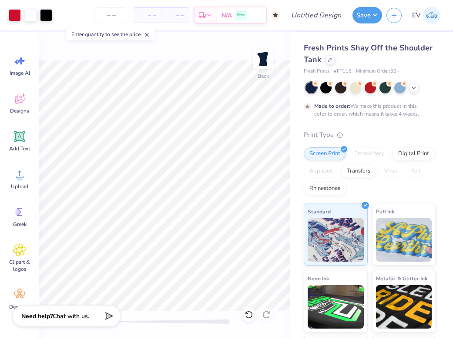
type input "10.94"
type input "13.91"
type input "4.97"
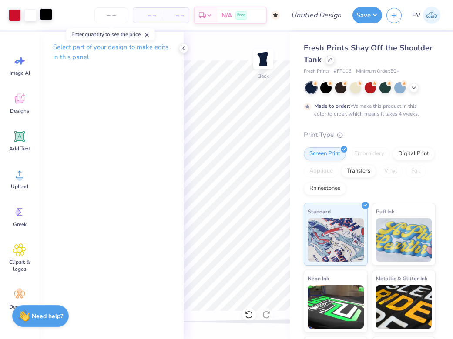
click at [44, 12] on div at bounding box center [46, 14] width 12 height 12
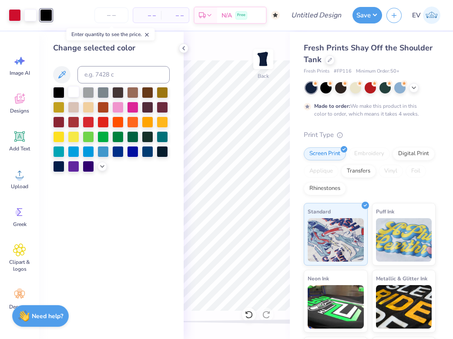
click at [75, 96] on div at bounding box center [73, 91] width 11 height 11
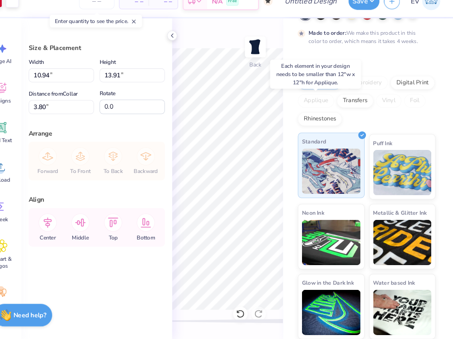
scroll to position [60, 0]
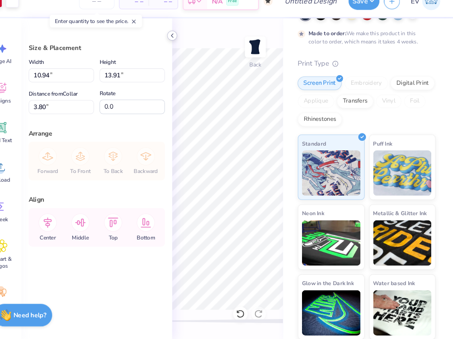
click at [180, 45] on icon at bounding box center [183, 48] width 7 height 7
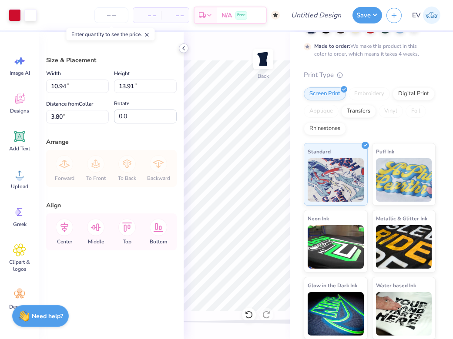
click at [185, 50] on icon at bounding box center [183, 48] width 7 height 7
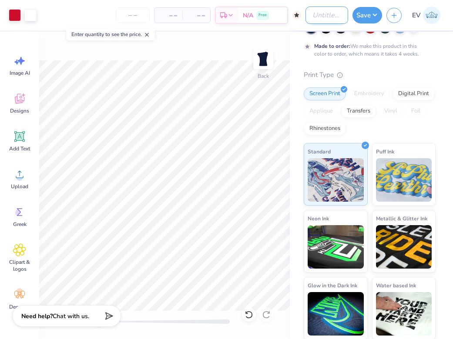
click at [307, 19] on input "Design Title" at bounding box center [326, 15] width 43 height 17
type input "theta"
click at [362, 17] on button "Save" at bounding box center [367, 14] width 30 height 17
type input "0"
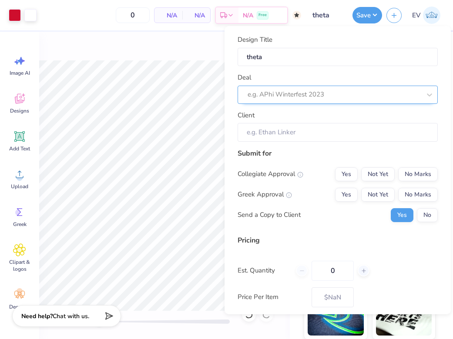
click at [339, 89] on div at bounding box center [333, 95] width 173 height 12
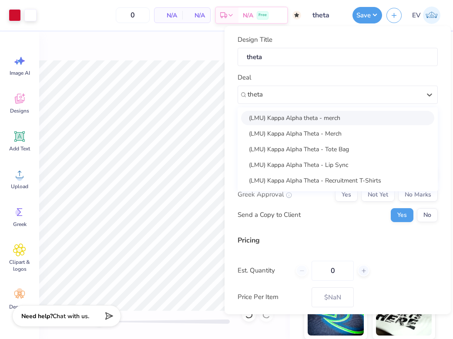
click at [344, 119] on div "(LMU) Kappa Alpha theta - merch" at bounding box center [337, 118] width 193 height 14
type input "theta"
type input "[PERSON_NAME]"
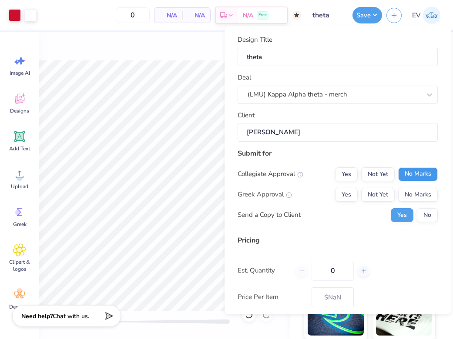
click at [415, 171] on button "No Marks" at bounding box center [418, 174] width 40 height 14
click at [387, 188] on button "Not Yet" at bounding box center [377, 195] width 33 height 14
click at [418, 206] on div "Collegiate Approval Yes Not Yet No Marks Greek Approval Yes Not Yet No Marks Se…" at bounding box center [337, 194] width 200 height 55
click at [425, 217] on button "No" at bounding box center [427, 215] width 21 height 14
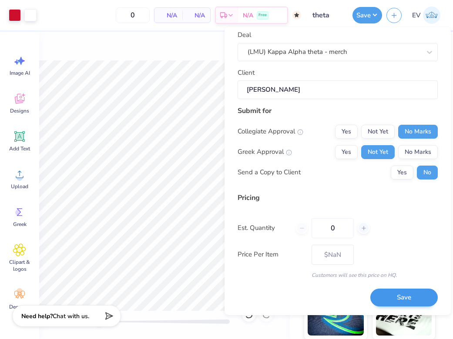
click at [392, 290] on button "Save" at bounding box center [403, 298] width 67 height 18
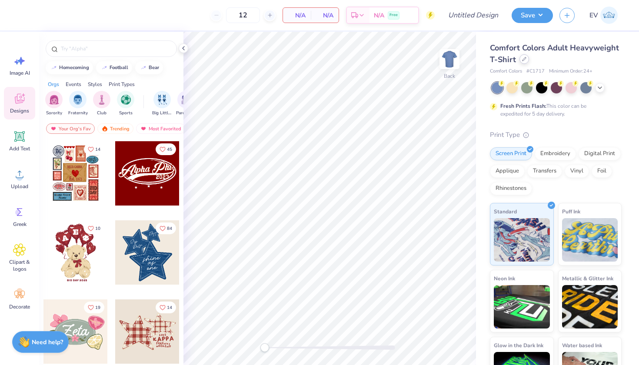
click at [523, 60] on icon at bounding box center [524, 59] width 4 height 4
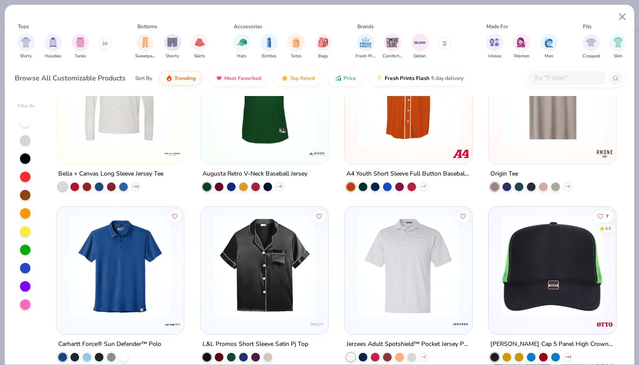
scroll to position [7470, 0]
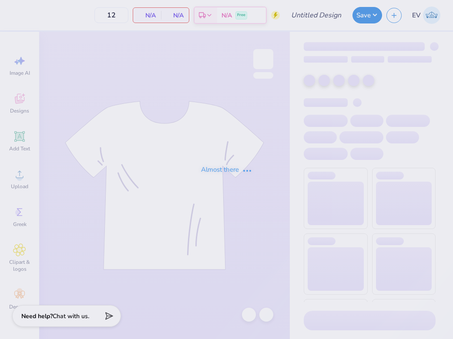
type input "dg"
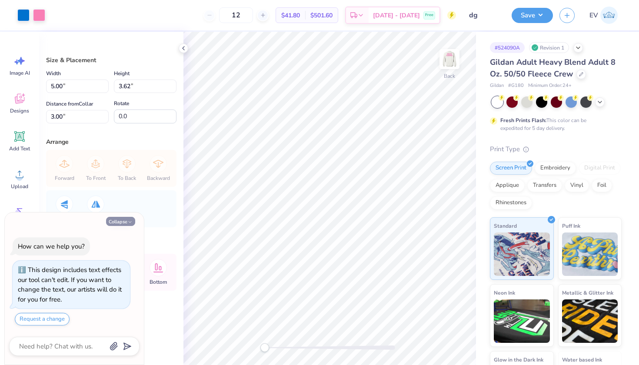
click at [113, 221] on button "Collapse" at bounding box center [120, 221] width 29 height 9
type textarea "x"
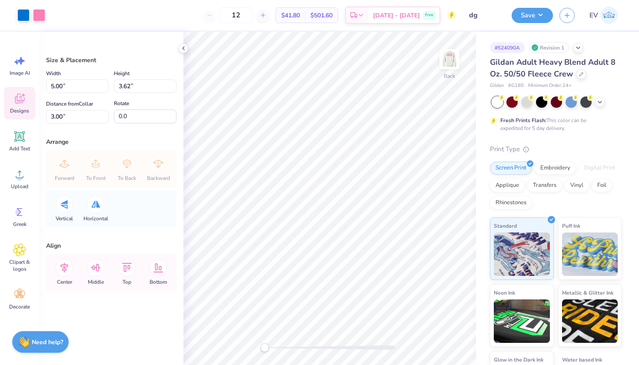
click at [20, 104] on icon at bounding box center [19, 98] width 13 height 13
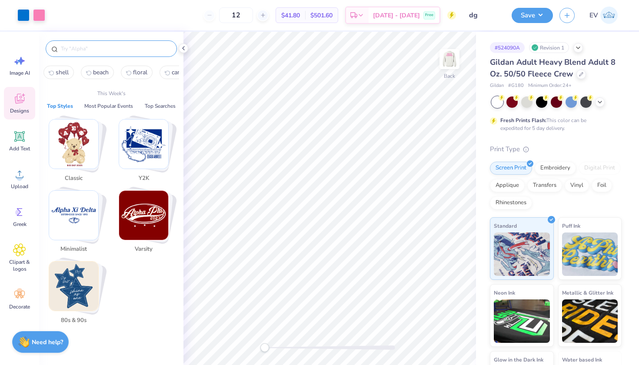
click at [88, 50] on input "text" at bounding box center [115, 48] width 111 height 9
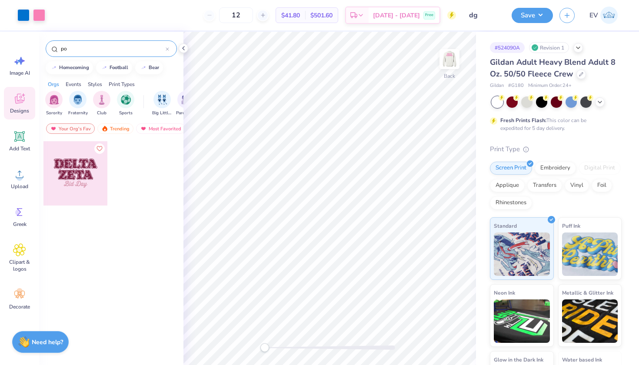
type input "p"
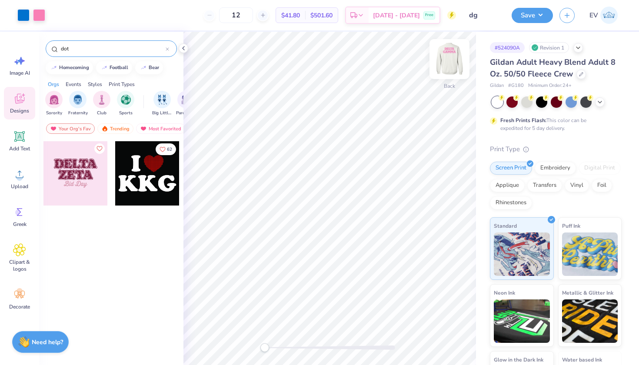
type input "dot"
click at [450, 60] on img at bounding box center [449, 59] width 35 height 35
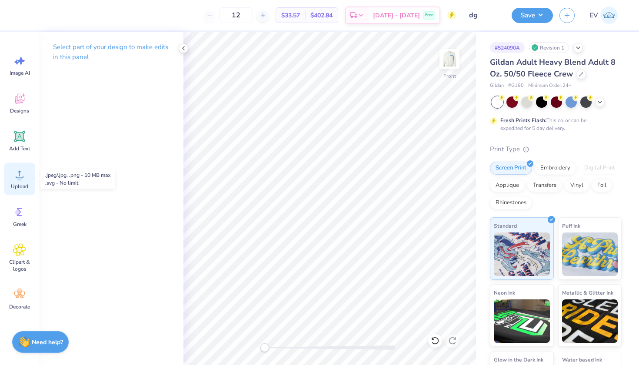
click at [17, 182] on div "Upload" at bounding box center [19, 179] width 31 height 33
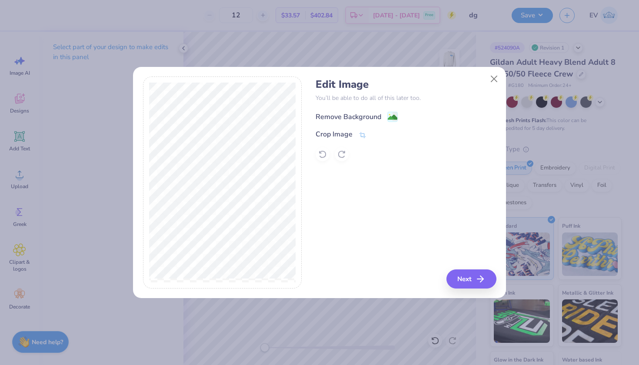
click at [397, 113] on image at bounding box center [393, 118] width 10 height 10
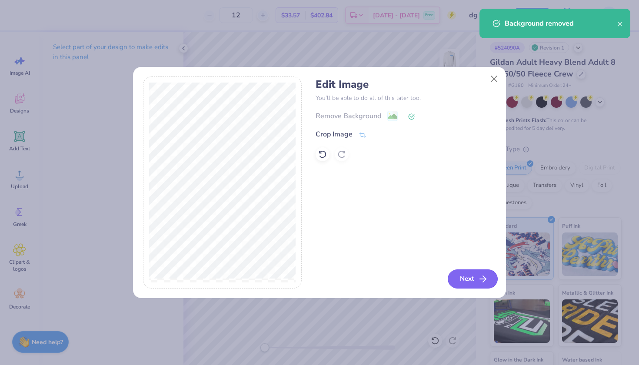
click at [452, 274] on button "Next" at bounding box center [473, 279] width 50 height 19
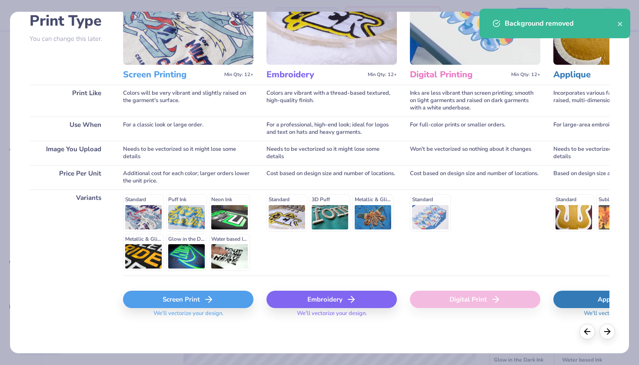
scroll to position [68, 0]
click at [163, 302] on div "Screen Print" at bounding box center [188, 299] width 130 height 17
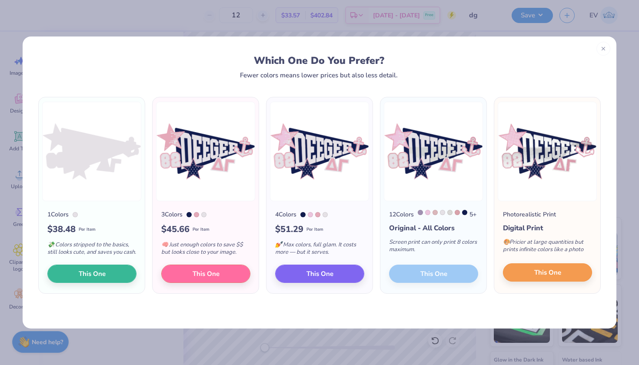
click at [452, 278] on button "This One" at bounding box center [547, 273] width 89 height 18
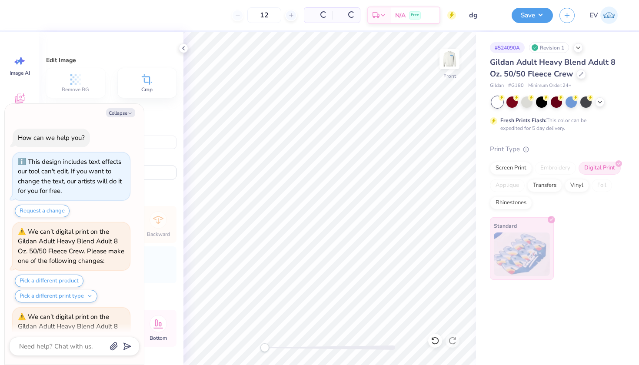
scroll to position [228, 0]
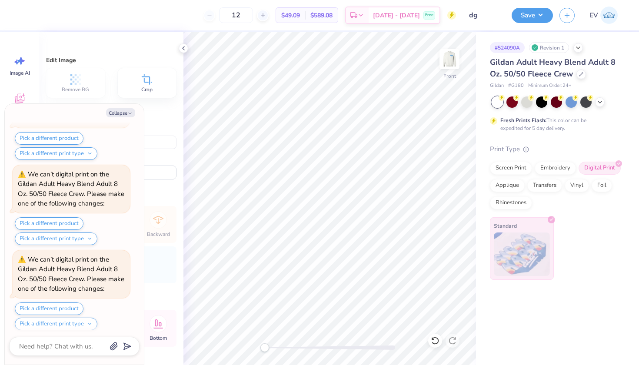
type textarea "x"
type input "10.21"
type input "5.82"
type input "11.59"
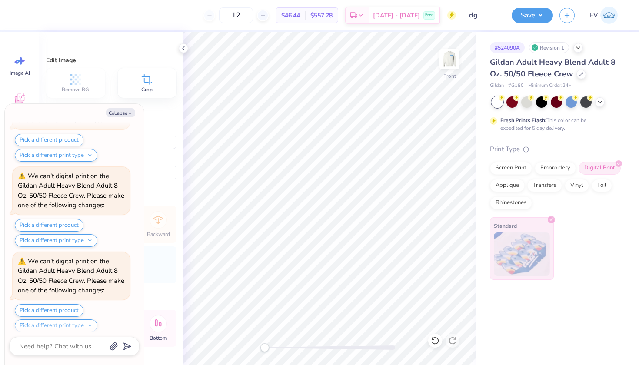
type textarea "x"
type input "11.56"
type input "6.59"
type input "3.58"
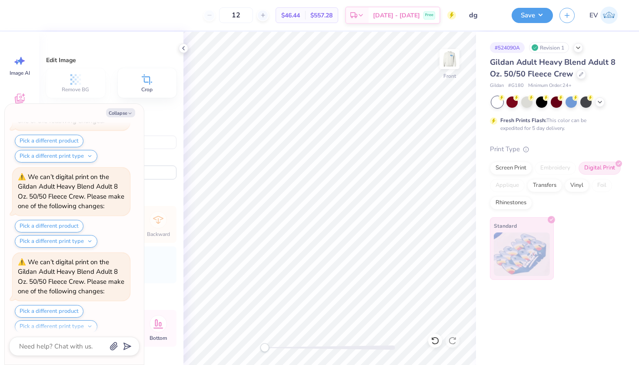
type textarea "x"
type input "12.78"
type input "7.29"
type input "2.88"
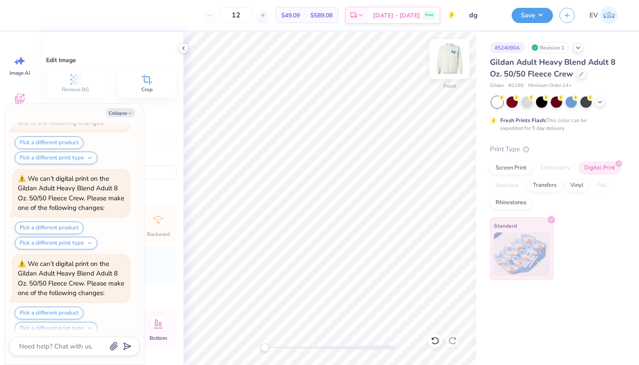
click at [450, 63] on img at bounding box center [449, 59] width 35 height 35
click at [449, 61] on div at bounding box center [450, 59] width 40 height 40
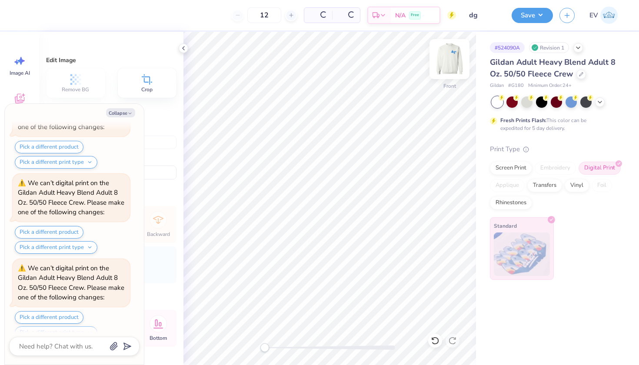
scroll to position [1072, 0]
click at [449, 61] on img at bounding box center [449, 59] width 35 height 35
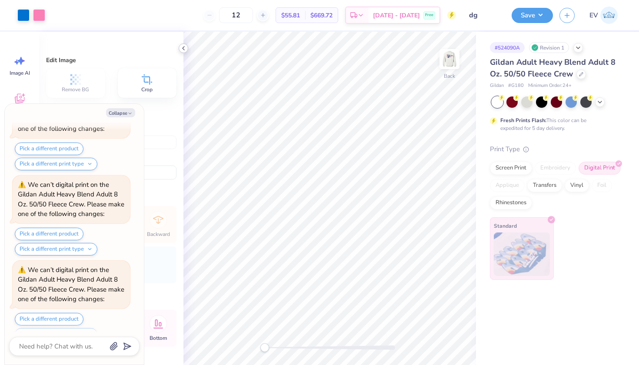
click at [184, 48] on icon at bounding box center [183, 48] width 7 height 7
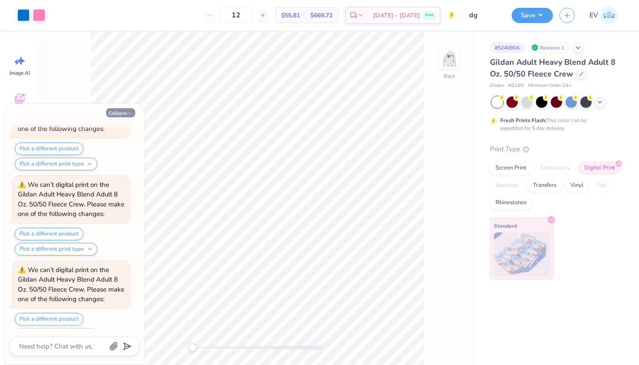
click at [124, 114] on button "Collapse" at bounding box center [120, 112] width 29 height 9
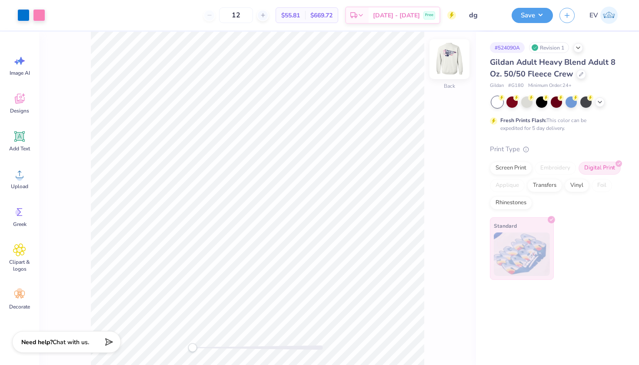
click at [452, 67] on img at bounding box center [449, 59] width 35 height 35
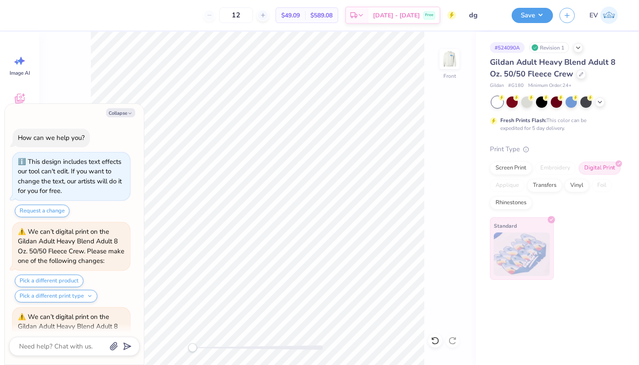
scroll to position [1493, 0]
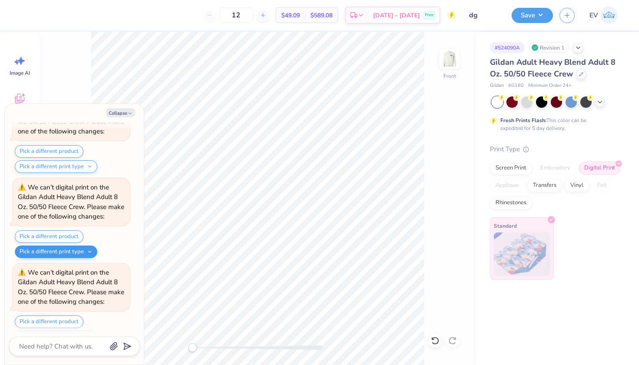
click at [83, 246] on button "Pick a different print type" at bounding box center [56, 252] width 83 height 13
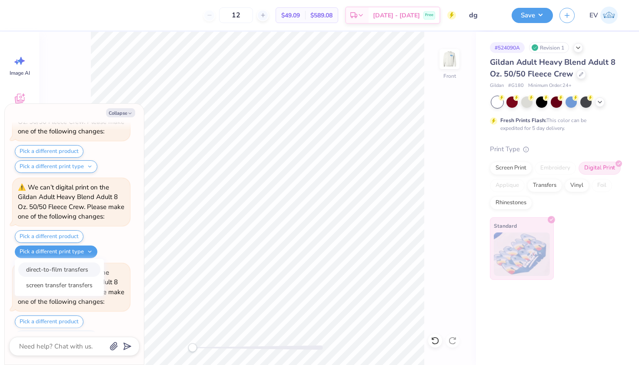
click at [83, 263] on button "direct-to-film transfers" at bounding box center [59, 270] width 82 height 14
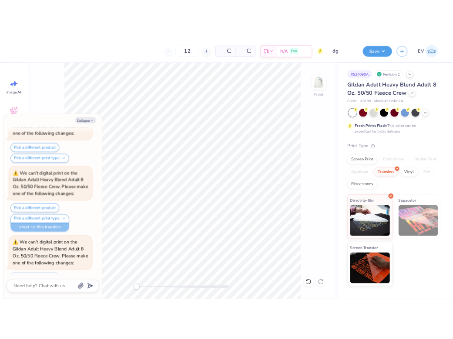
scroll to position [1506, 0]
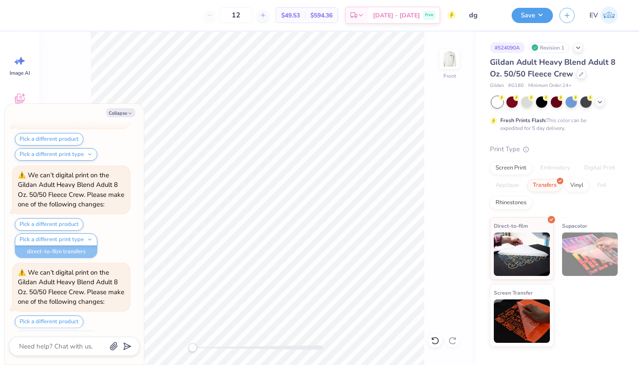
type textarea "x"
type input "4.51"
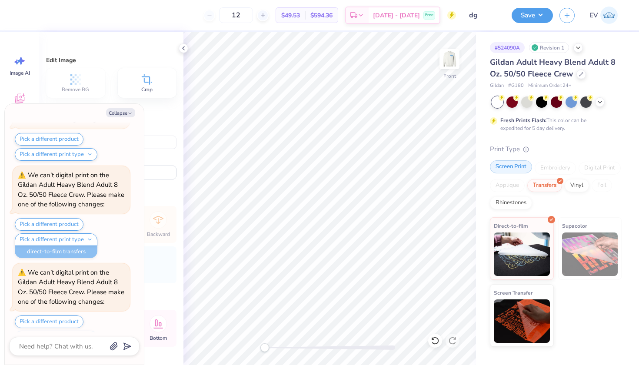
click at [452, 170] on div "Screen Print" at bounding box center [511, 166] width 42 height 13
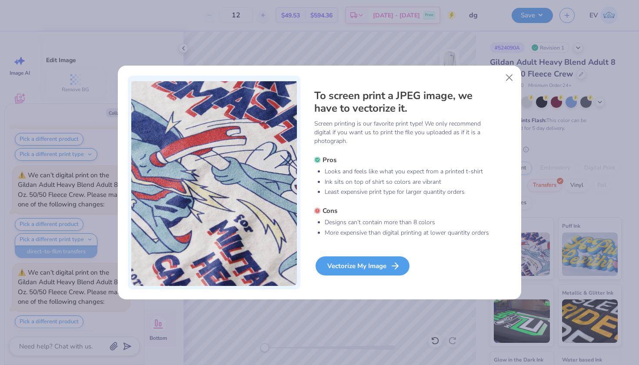
click at [381, 264] on div "Vectorize My Image" at bounding box center [363, 266] width 94 height 19
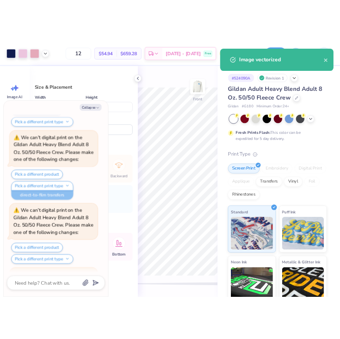
scroll to position [1577, 0]
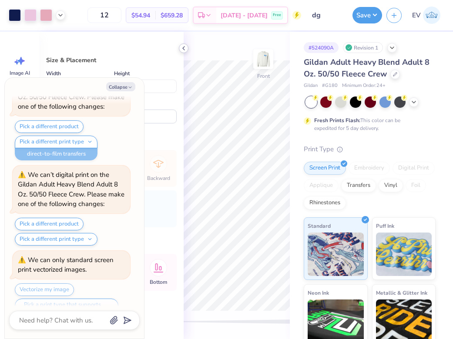
click at [183, 47] on icon at bounding box center [183, 48] width 7 height 7
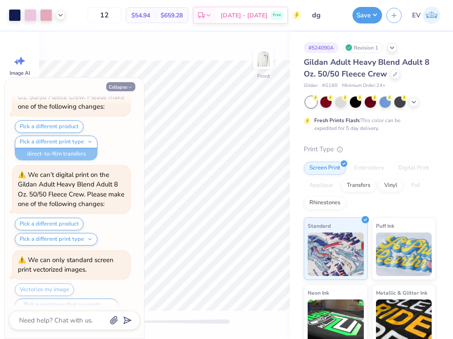
click at [130, 84] on button "Collapse" at bounding box center [120, 86] width 29 height 9
type textarea "x"
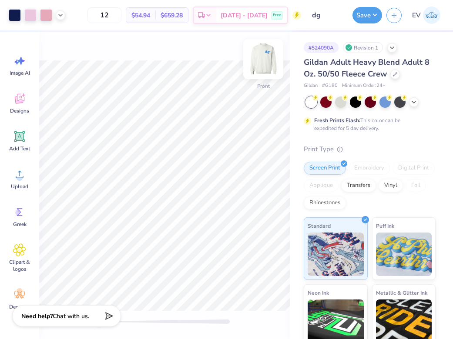
click at [262, 64] on img at bounding box center [263, 59] width 35 height 35
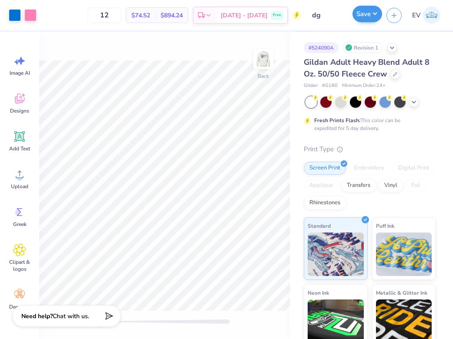
click at [361, 10] on button "Save" at bounding box center [367, 14] width 30 height 17
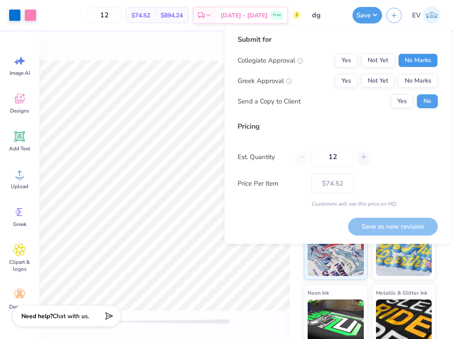
click at [422, 61] on button "No Marks" at bounding box center [418, 60] width 40 height 14
click at [387, 78] on button "Not Yet" at bounding box center [377, 81] width 33 height 14
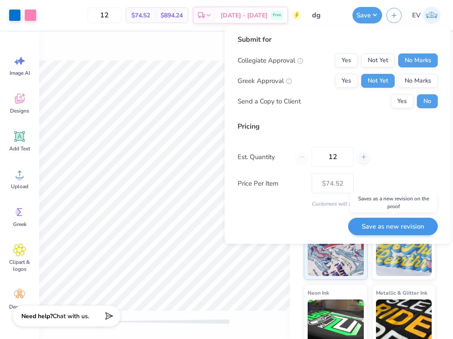
click at [384, 221] on button "Save as new revision" at bounding box center [393, 227] width 90 height 18
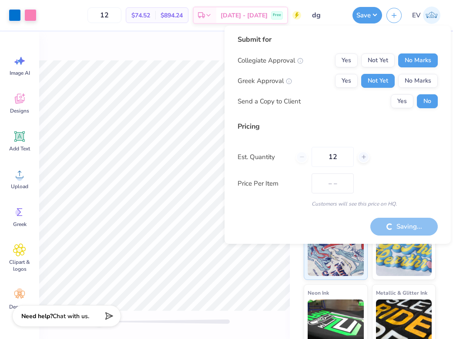
type input "$74.52"
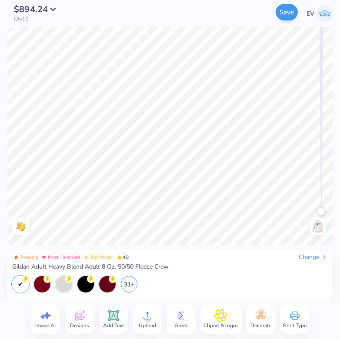
click at [322, 228] on img at bounding box center [318, 227] width 14 height 14
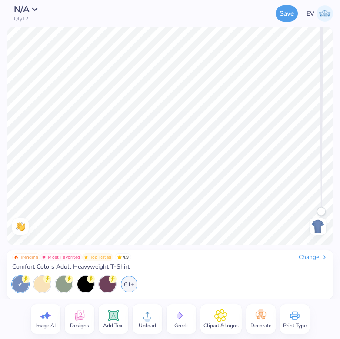
click at [306, 256] on div "Change" at bounding box center [313, 258] width 29 height 8
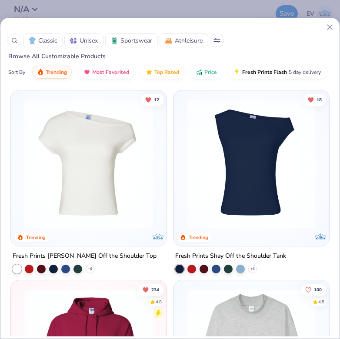
click at [219, 35] on button at bounding box center [217, 40] width 14 height 14
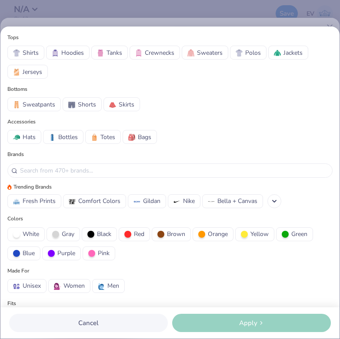
click at [155, 51] on span "Crewnecks" at bounding box center [160, 52] width 30 height 9
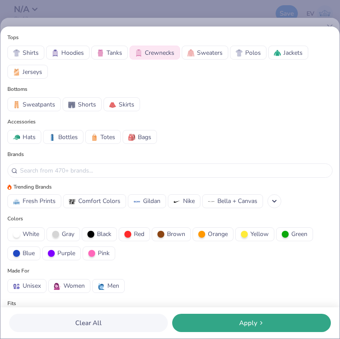
click at [218, 315] on button "Apply" at bounding box center [251, 323] width 159 height 18
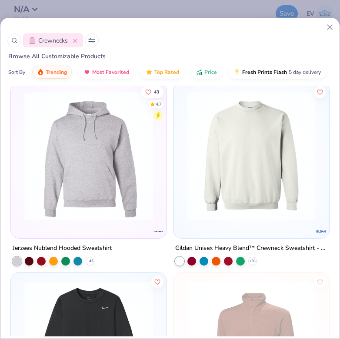
scroll to position [414, 0]
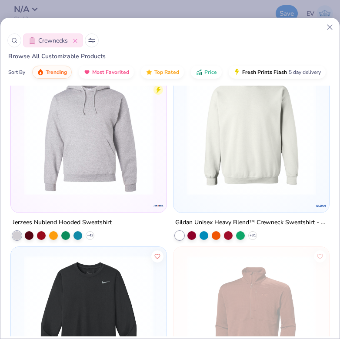
click at [244, 151] on img at bounding box center [251, 131] width 138 height 130
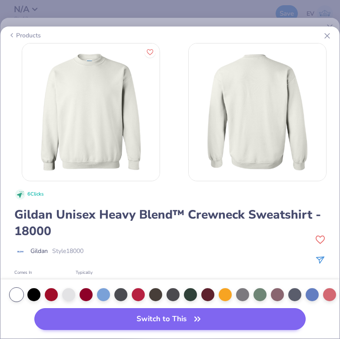
click at [68, 312] on button "Switch to This" at bounding box center [169, 319] width 271 height 22
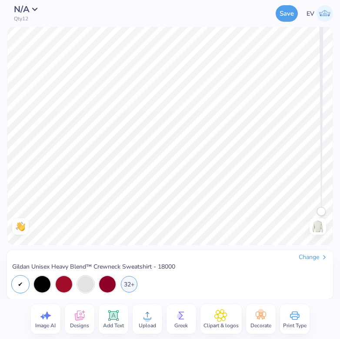
click at [145, 322] on icon at bounding box center [147, 315] width 13 height 13
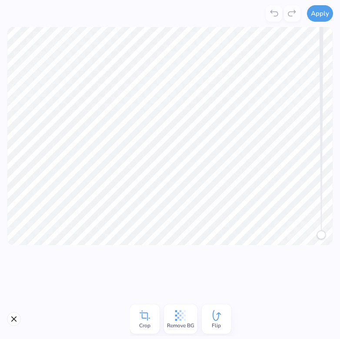
click at [182, 312] on icon at bounding box center [180, 315] width 13 height 13
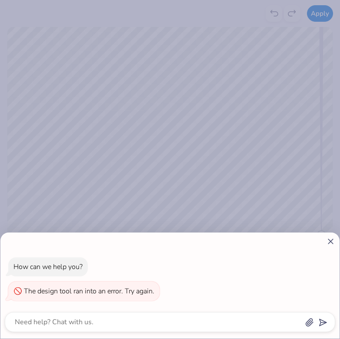
click at [331, 239] on icon at bounding box center [330, 241] width 9 height 9
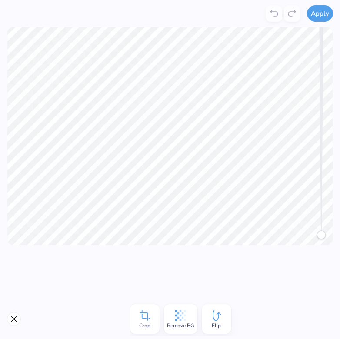
click at [174, 315] on icon at bounding box center [180, 315] width 13 height 13
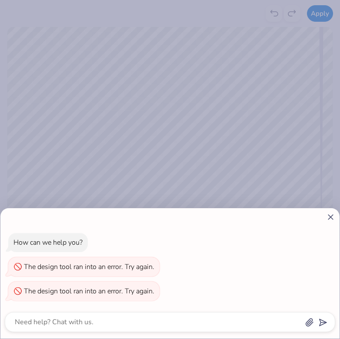
click at [329, 215] on line at bounding box center [330, 217] width 5 height 5
type textarea "x"
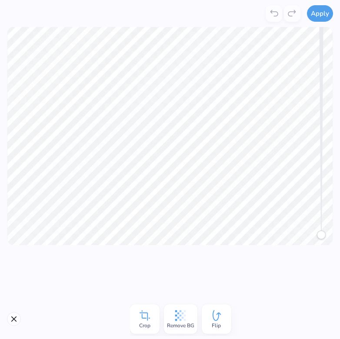
click at [153, 321] on div "Crop" at bounding box center [145, 319] width 30 height 30
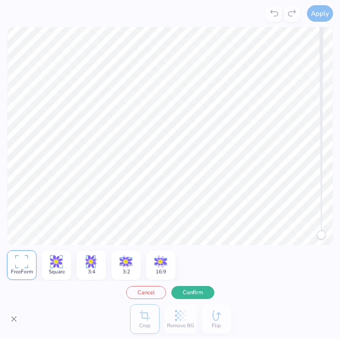
click at [235, 25] on div "Apply Crop Remove BG Flip FreeForm Square 3:4 3:2 16:9 Cancel Confirm Change Gi…" at bounding box center [170, 169] width 340 height 339
click at [188, 284] on div "FreeForm Square 3:4 3:2 16:9 Cancel Confirm" at bounding box center [170, 272] width 340 height 54
click at [190, 289] on button "Confirm" at bounding box center [192, 290] width 43 height 13
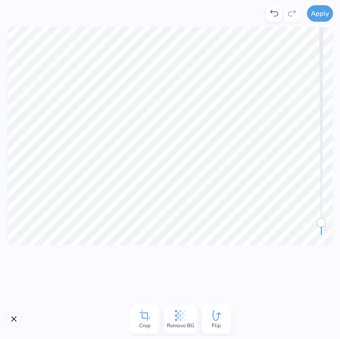
click at [182, 324] on span "Remove BG" at bounding box center [180, 325] width 27 height 7
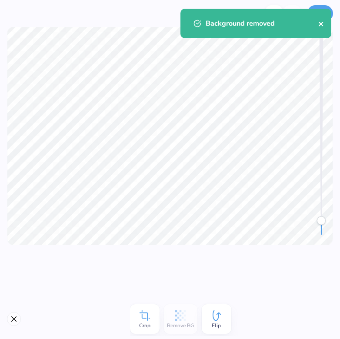
click at [322, 26] on icon "close" at bounding box center [321, 23] width 6 height 7
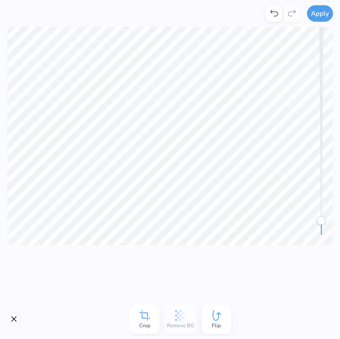
click at [320, 11] on div "Background removed" at bounding box center [256, 27] width 154 height 40
click at [321, 14] on button "Apply" at bounding box center [320, 12] width 26 height 17
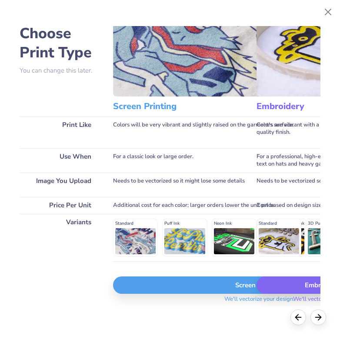
scroll to position [32, 0]
click at [158, 284] on div "Screen Print" at bounding box center [259, 285] width 293 height 17
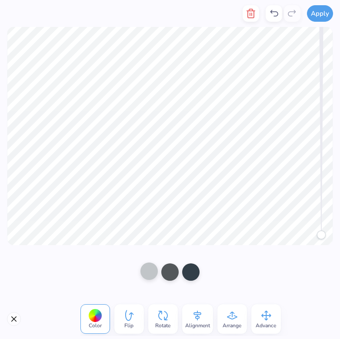
click at [152, 270] on div at bounding box center [148, 271] width 17 height 17
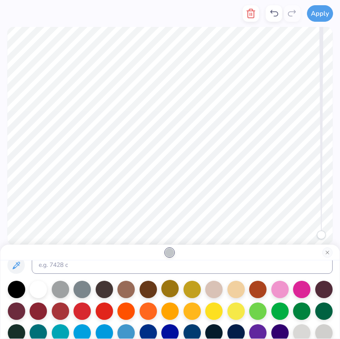
scroll to position [26, 0]
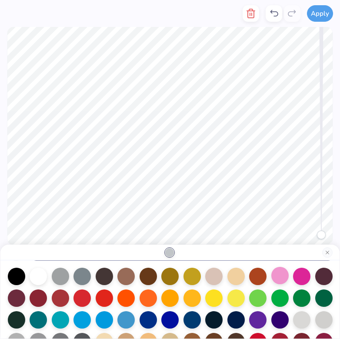
click at [289, 275] on div at bounding box center [279, 275] width 17 height 17
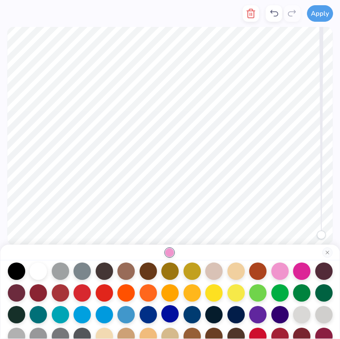
click at [167, 315] on div at bounding box center [169, 313] width 17 height 17
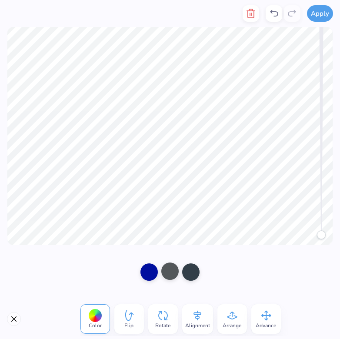
click at [167, 271] on div at bounding box center [169, 271] width 17 height 17
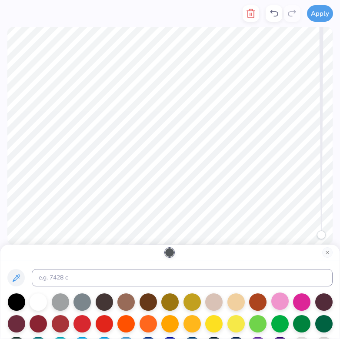
click at [278, 297] on div at bounding box center [279, 301] width 17 height 17
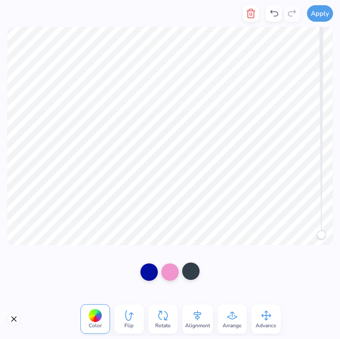
click at [193, 271] on div at bounding box center [190, 271] width 17 height 17
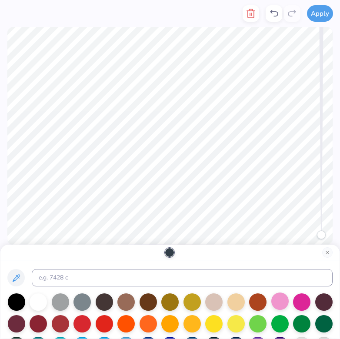
click at [285, 300] on div at bounding box center [279, 301] width 17 height 17
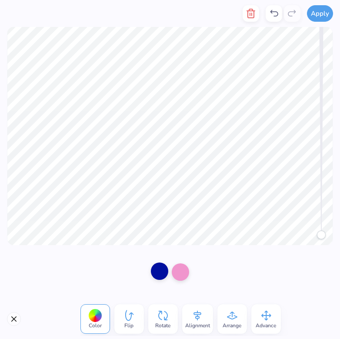
click at [162, 271] on div at bounding box center [159, 271] width 17 height 17
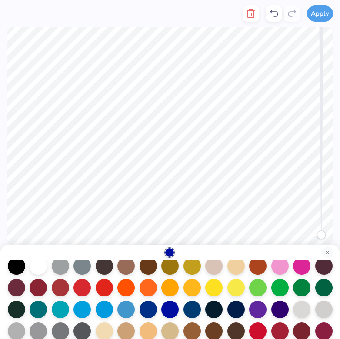
scroll to position [42, 0]
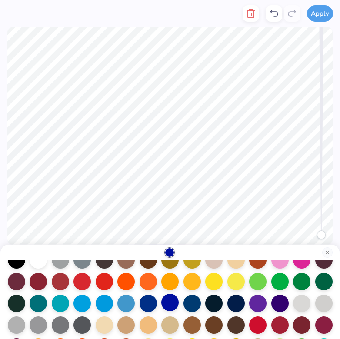
click at [170, 301] on div at bounding box center [169, 302] width 17 height 17
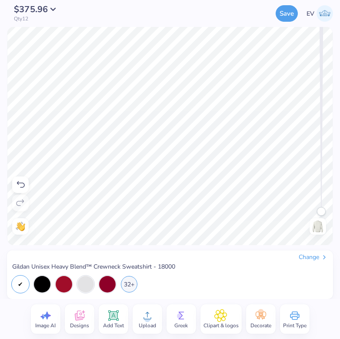
click at [320, 225] on img at bounding box center [318, 227] width 14 height 14
click at [114, 314] on icon at bounding box center [113, 316] width 8 height 8
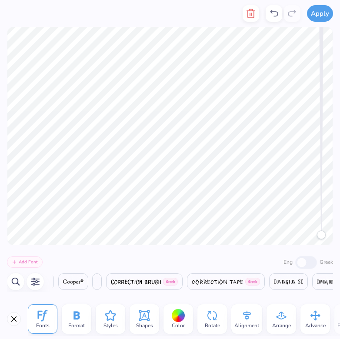
scroll to position [0, 4783]
click at [17, 319] on button "Close" at bounding box center [14, 319] width 14 height 14
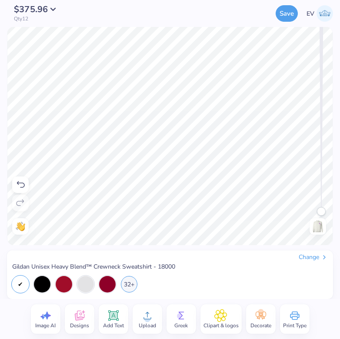
click at [152, 316] on icon at bounding box center [147, 315] width 13 height 13
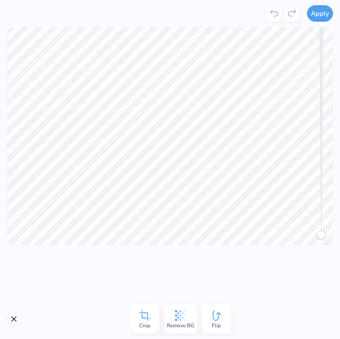
click at [146, 322] on span "Crop" at bounding box center [144, 325] width 11 height 7
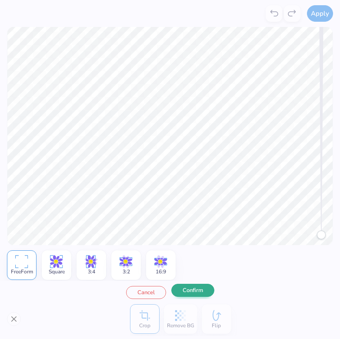
click at [188, 291] on button "Confirm" at bounding box center [192, 290] width 43 height 13
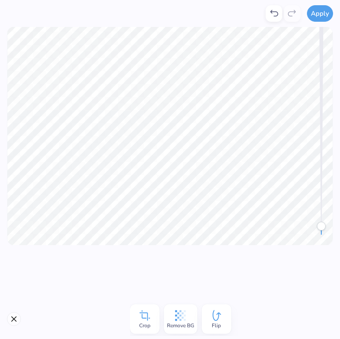
click at [184, 317] on icon at bounding box center [180, 315] width 13 height 13
click at [321, 13] on button "Apply" at bounding box center [320, 12] width 26 height 17
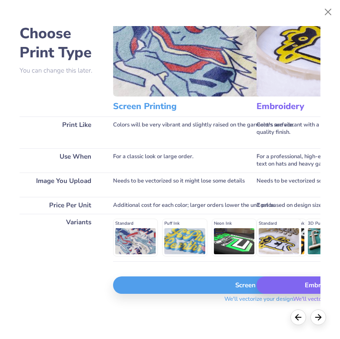
click at [185, 285] on div "Screen Print" at bounding box center [259, 285] width 293 height 17
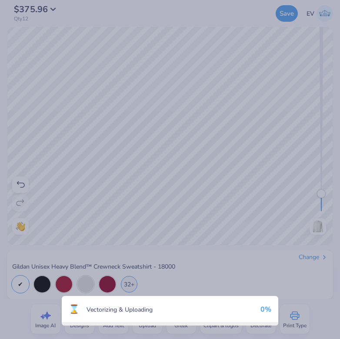
scroll to position [32, 0]
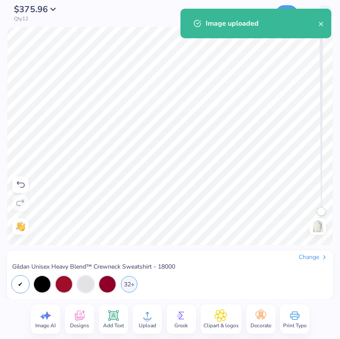
click at [313, 226] on img at bounding box center [318, 227] width 14 height 14
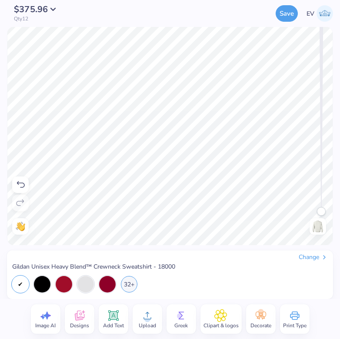
click at [322, 226] on img at bounding box center [318, 227] width 14 height 14
click at [286, 12] on button "Save" at bounding box center [287, 12] width 22 height 17
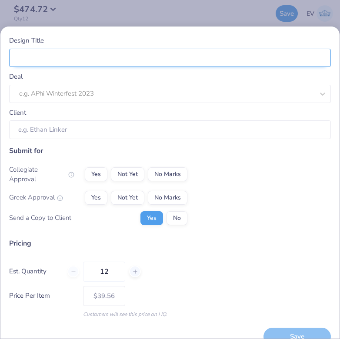
click at [175, 62] on input "Design Title" at bounding box center [170, 58] width 322 height 19
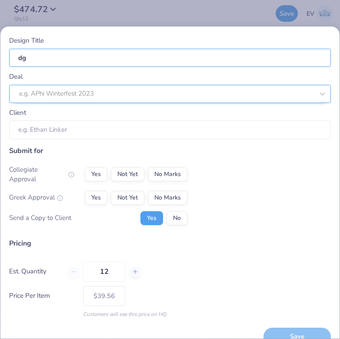
type input "dg"
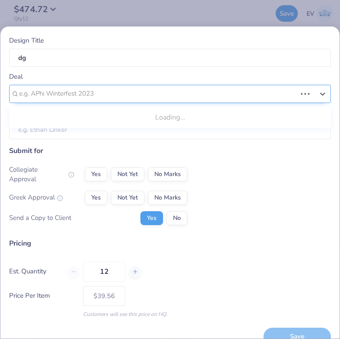
click at [147, 94] on div at bounding box center [157, 94] width 277 height 12
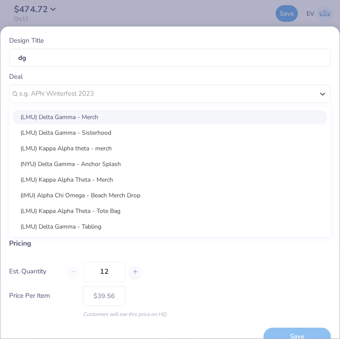
type input "e"
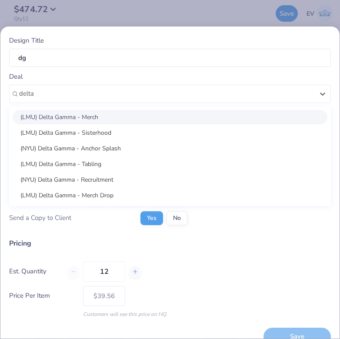
click at [80, 120] on div "(LMU) Delta Gamma - Merch" at bounding box center [170, 117] width 315 height 14
type input "delta"
type input "Maya Hess"
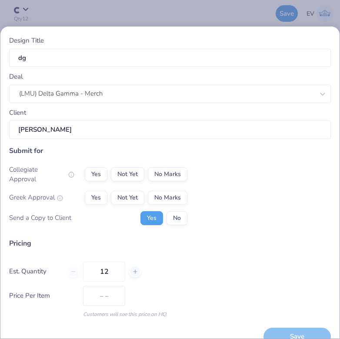
type input "$56.88"
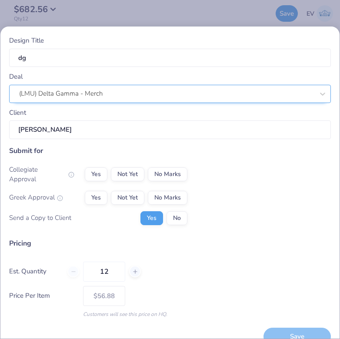
click at [132, 93] on div "(LMU) Delta Gamma - Merch" at bounding box center [166, 93] width 297 height 13
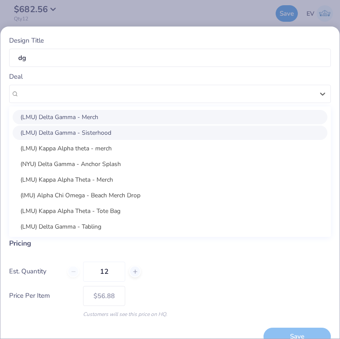
click at [111, 126] on div "(LMU) Delta Gamma - Sisterhood" at bounding box center [170, 133] width 315 height 14
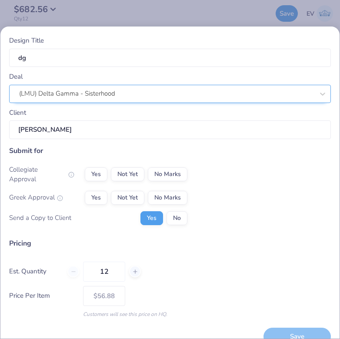
click at [124, 88] on div "(LMU) Delta Gamma - Sisterhood" at bounding box center [166, 93] width 297 height 13
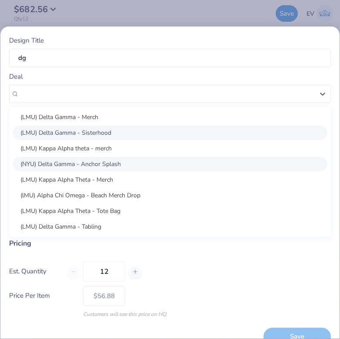
click at [114, 163] on div "(NYU) Delta Gamma - Anchor Splash" at bounding box center [170, 164] width 315 height 14
type input "Caroline Petronzio"
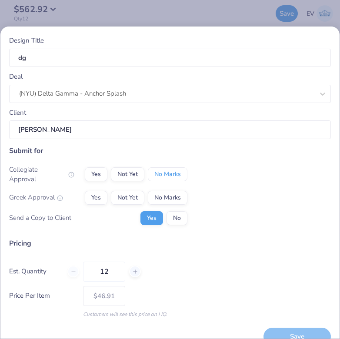
drag, startPoint x: 172, startPoint y: 169, endPoint x: 160, endPoint y: 178, distance: 15.6
click at [172, 169] on button "No Marks" at bounding box center [168, 174] width 40 height 14
click at [143, 191] on button "Not Yet" at bounding box center [127, 198] width 33 height 14
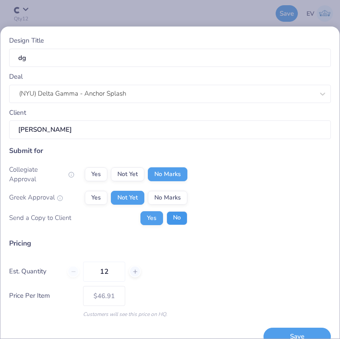
click at [173, 211] on button "No" at bounding box center [177, 218] width 21 height 14
click at [288, 328] on button "Save" at bounding box center [297, 337] width 67 height 18
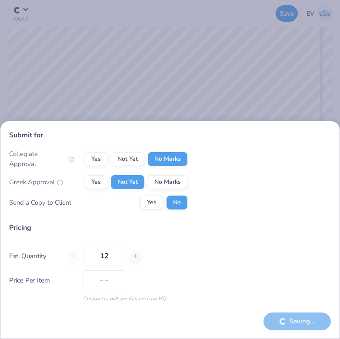
type input "$39.56"
